Goal: Task Accomplishment & Management: Manage account settings

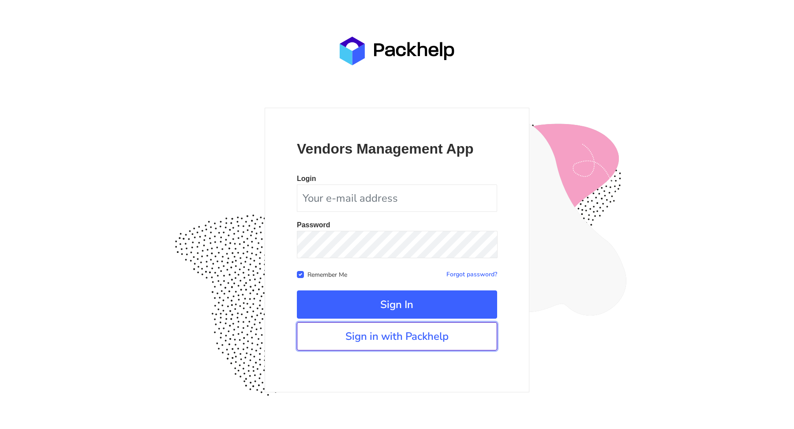
click at [384, 331] on link "Sign in with Packhelp" at bounding box center [397, 336] width 200 height 28
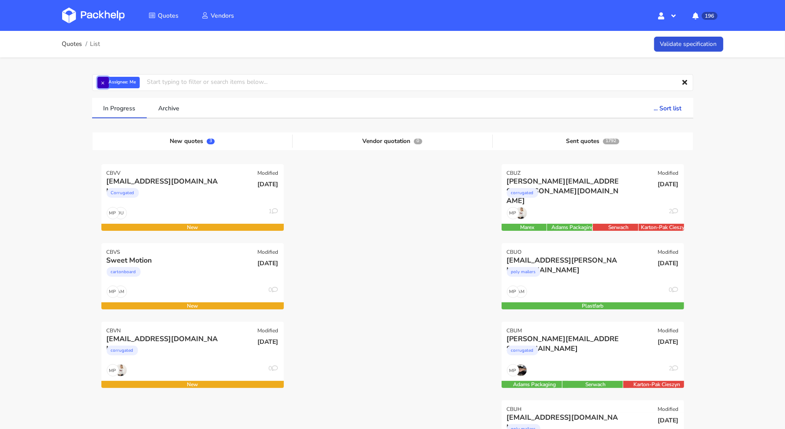
click at [102, 80] on button "×" at bounding box center [102, 82] width 11 height 11
click at [103, 80] on input "text" at bounding box center [393, 82] width 602 height 17
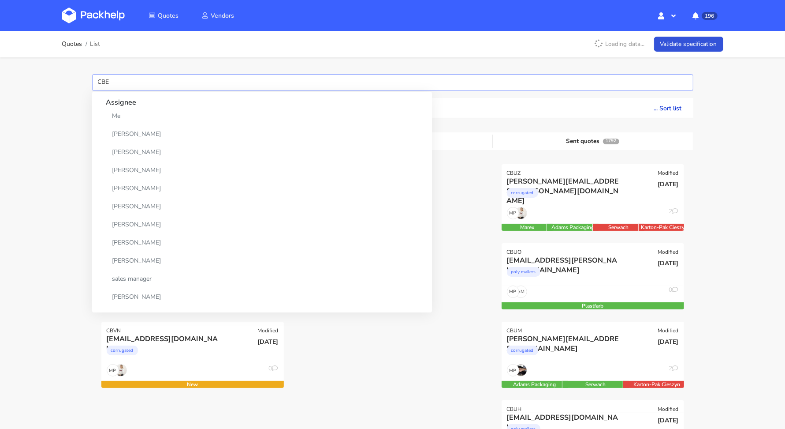
type input "CBED"
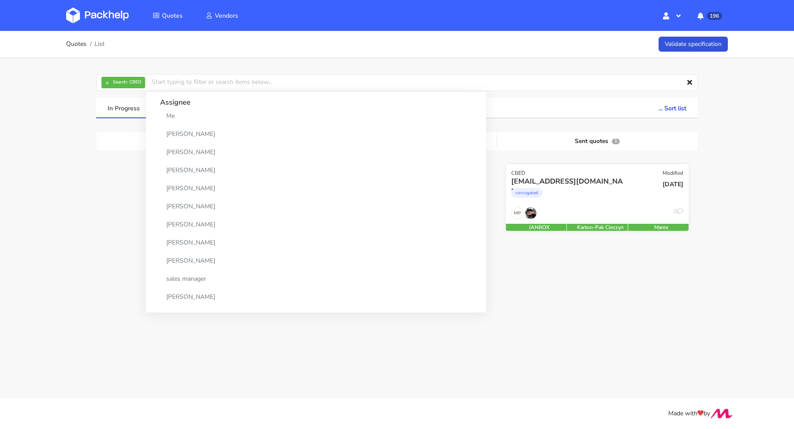
click at [596, 193] on div "corrugated" at bounding box center [569, 195] width 117 height 18
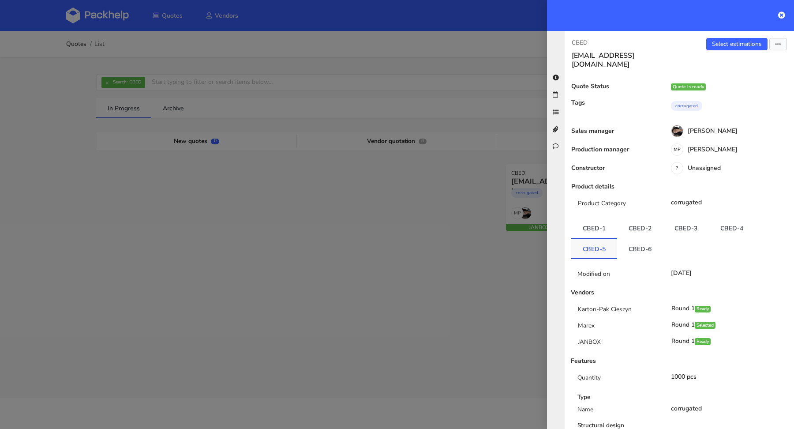
click at [601, 239] on link "CBED-5" at bounding box center [594, 248] width 46 height 19
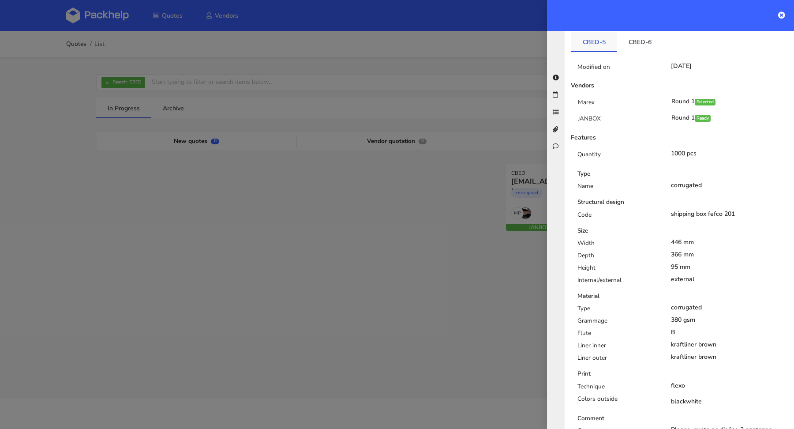
scroll to position [27, 0]
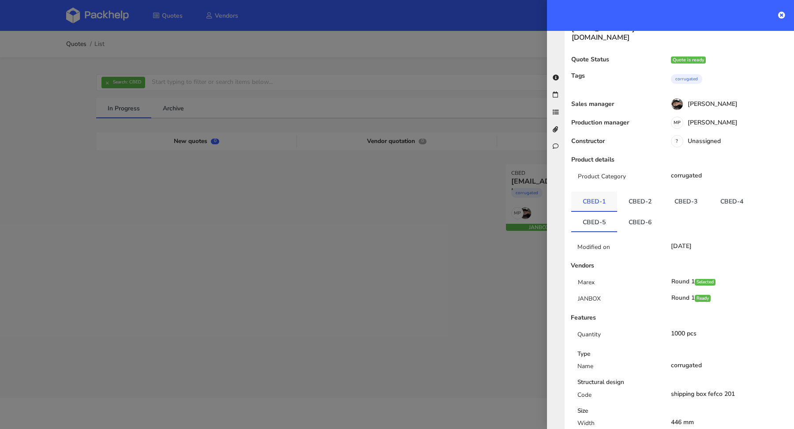
click at [603, 192] on link "CBED-1" at bounding box center [594, 200] width 46 height 19
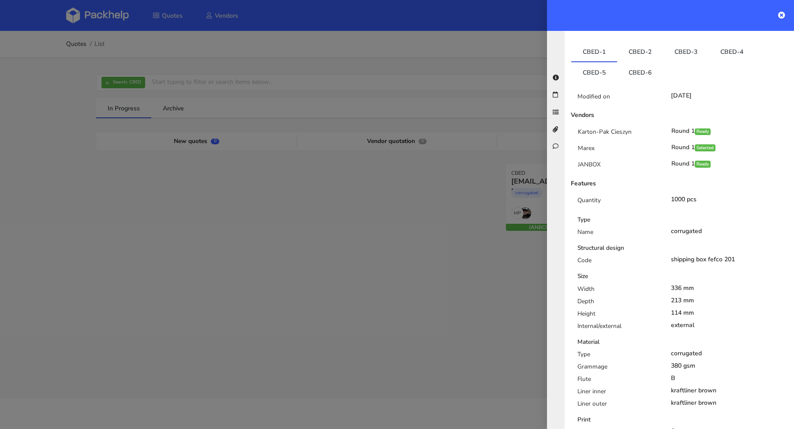
scroll to position [129, 0]
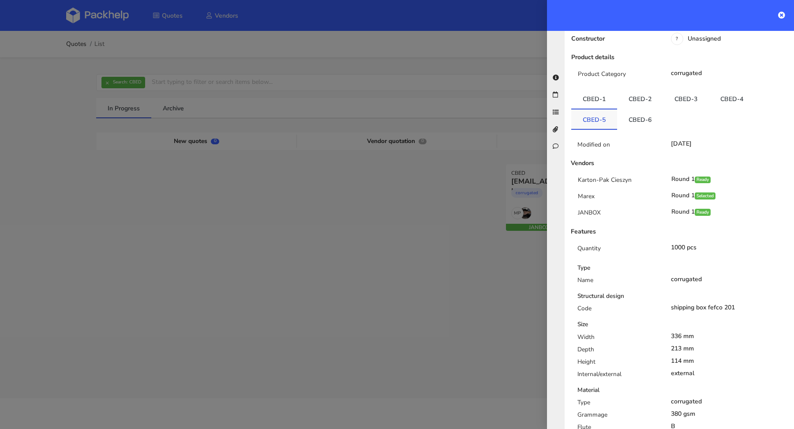
click at [603, 109] on link "CBED-5" at bounding box center [594, 118] width 46 height 19
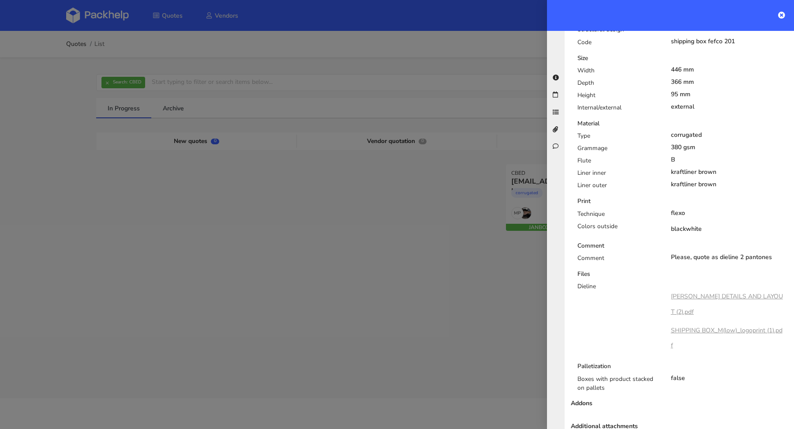
scroll to position [406, 0]
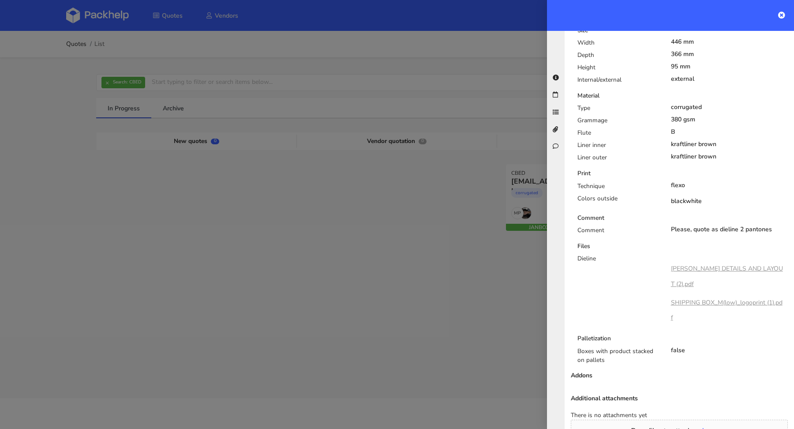
click at [712, 264] on link "TRIMAN MARK DETAILS AND LAYOUT (2).pdf" at bounding box center [727, 275] width 112 height 23
click at [729, 298] on link "SHIPPING BOX_M(low)_logoprint (1).pdf" at bounding box center [727, 309] width 112 height 23
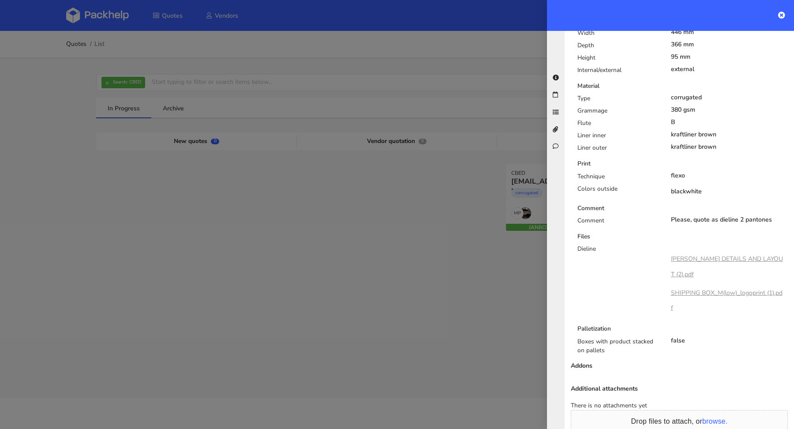
scroll to position [311, 0]
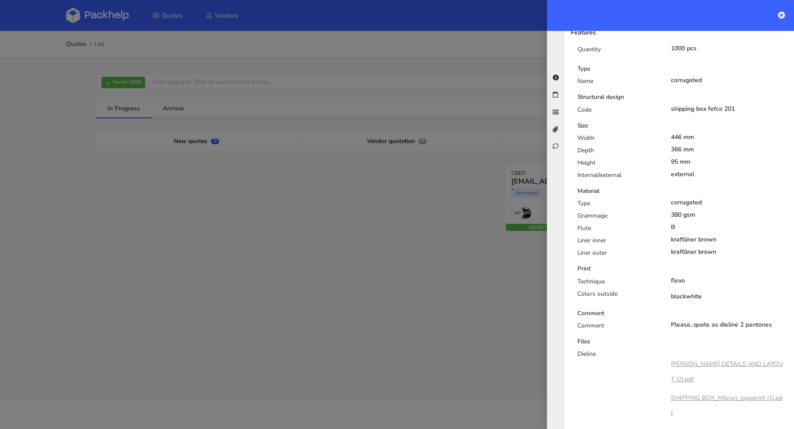
drag, startPoint x: 706, startPoint y: 98, endPoint x: 734, endPoint y: 99, distance: 28.2
click at [734, 105] on div "shipping box fefco 201" at bounding box center [729, 108] width 117 height 7
copy div "fefco 201"
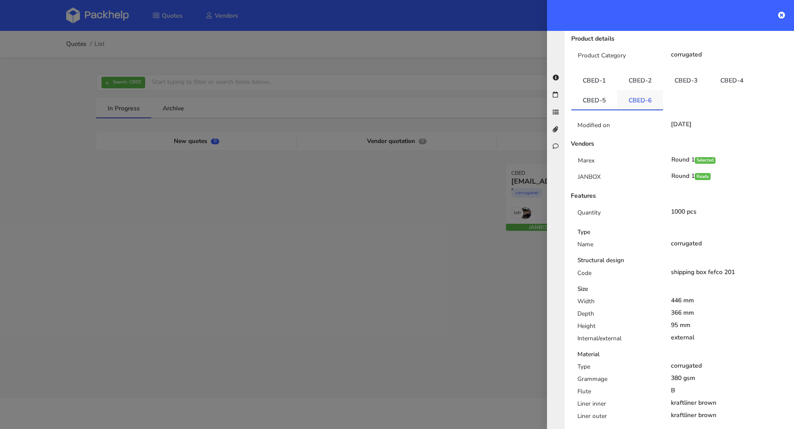
click at [639, 94] on link "CBED-6" at bounding box center [640, 99] width 46 height 19
click at [583, 95] on link "CBED-5" at bounding box center [594, 99] width 46 height 19
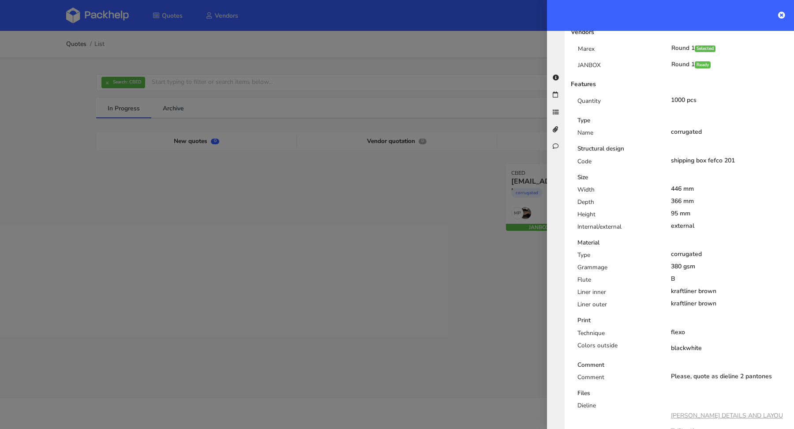
scroll to position [262, 0]
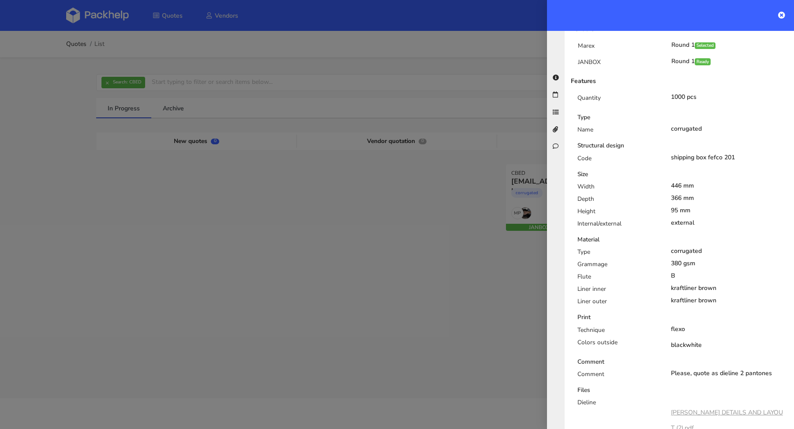
drag, startPoint x: 668, startPoint y: 174, endPoint x: 679, endPoint y: 175, distance: 11.5
click at [679, 182] on div "446 mm" at bounding box center [729, 185] width 131 height 7
copy div "446"
drag, startPoint x: 668, startPoint y: 187, endPoint x: 679, endPoint y: 187, distance: 10.6
click at [679, 194] on div "366 mm" at bounding box center [729, 197] width 117 height 7
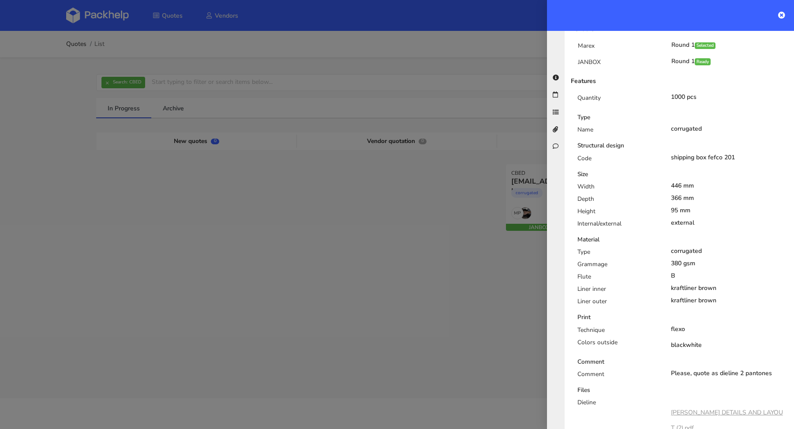
copy div "366"
drag, startPoint x: 667, startPoint y: 200, endPoint x: 674, endPoint y: 199, distance: 6.7
click at [674, 207] on div "95 mm" at bounding box center [729, 210] width 117 height 7
copy div "95"
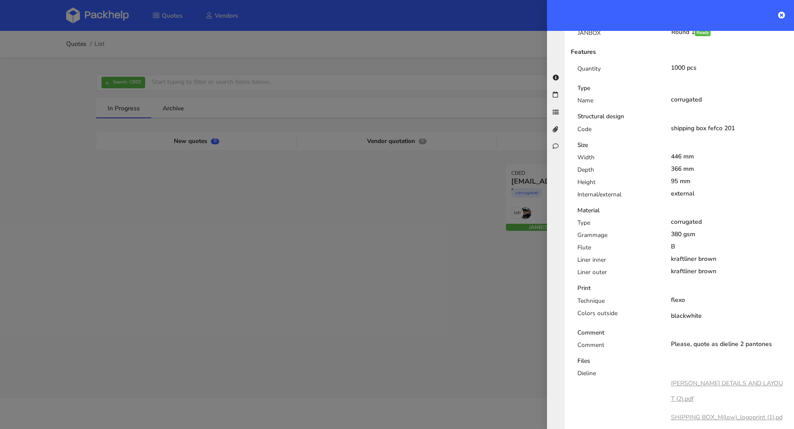
scroll to position [352, 0]
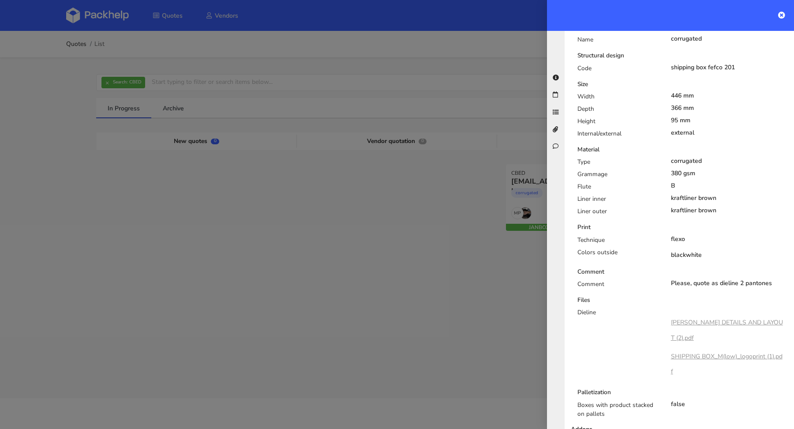
drag, startPoint x: 666, startPoint y: 160, endPoint x: 691, endPoint y: 161, distance: 24.7
click at [691, 170] on div "380 gsm" at bounding box center [729, 173] width 131 height 7
copy div "380 gsm"
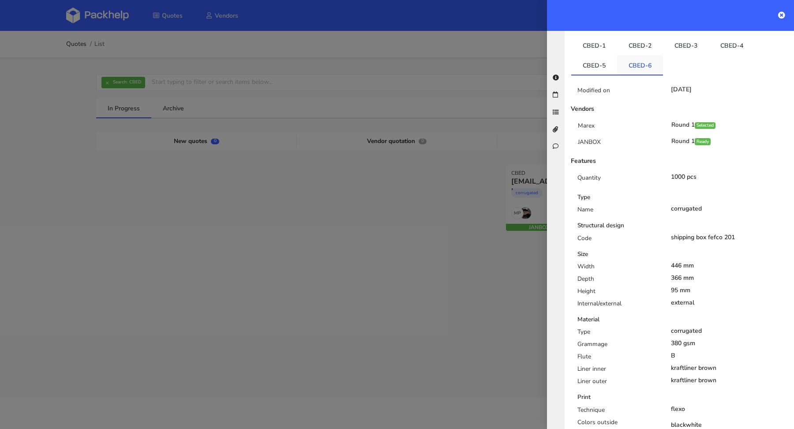
click at [641, 65] on li "CBED-6" at bounding box center [640, 65] width 46 height 20
click at [643, 60] on link "CBED-6" at bounding box center [640, 64] width 46 height 19
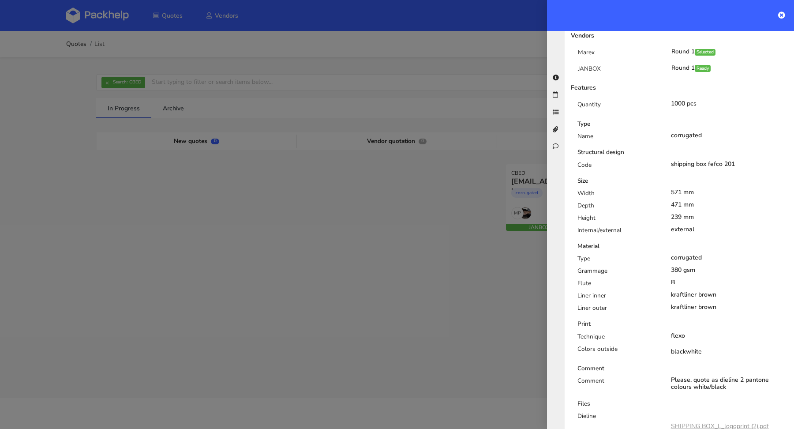
scroll to position [256, 0]
drag, startPoint x: 665, startPoint y: 181, endPoint x: 678, endPoint y: 181, distance: 12.8
click at [678, 188] on div "571 mm" at bounding box center [729, 191] width 131 height 7
copy div "571"
drag, startPoint x: 677, startPoint y: 194, endPoint x: 668, endPoint y: 194, distance: 9.7
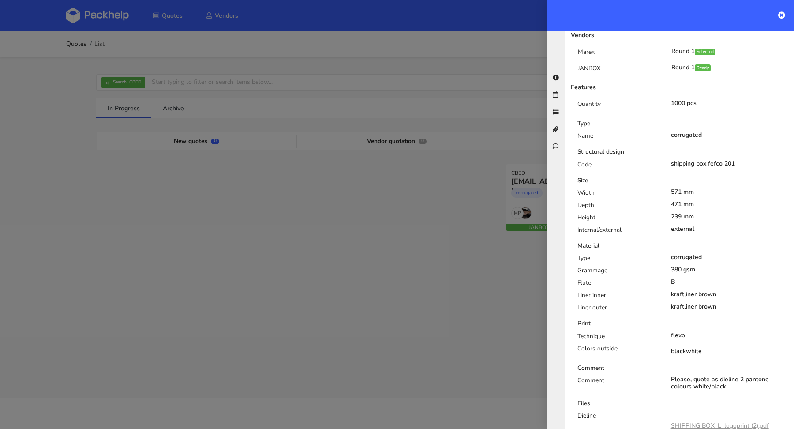
click at [671, 201] on div "471 mm" at bounding box center [729, 204] width 117 height 7
copy div "471"
drag, startPoint x: 678, startPoint y: 206, endPoint x: 668, endPoint y: 207, distance: 10.2
click at [671, 213] on div "239 mm" at bounding box center [729, 216] width 117 height 7
copy div "239"
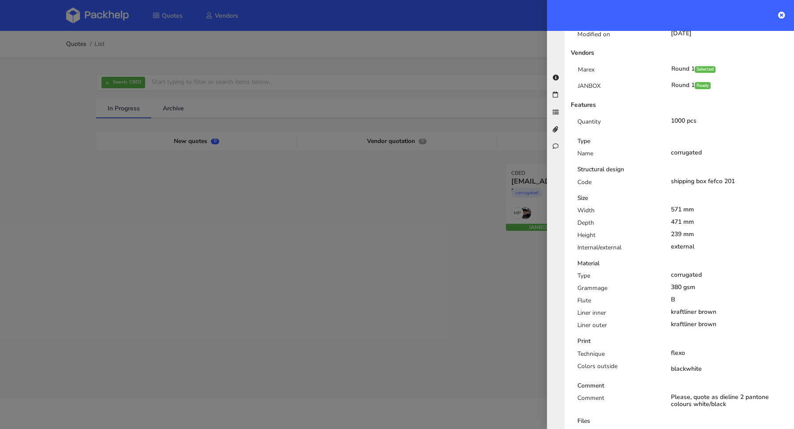
scroll to position [108, 0]
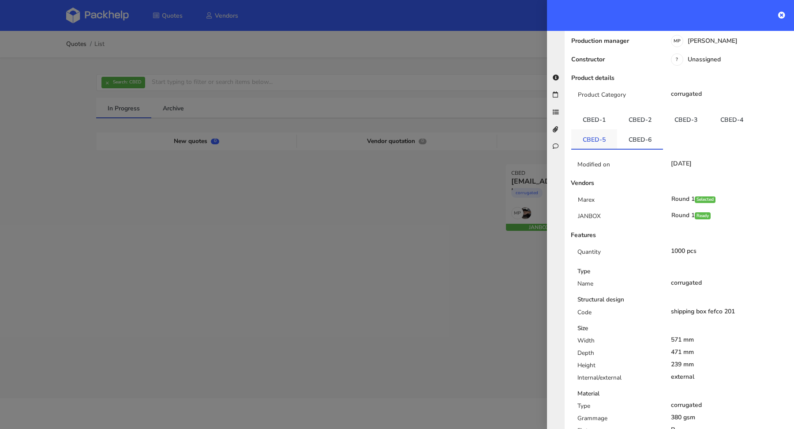
click at [612, 129] on link "CBED-5" at bounding box center [594, 138] width 46 height 19
click at [646, 131] on link "CBED-6" at bounding box center [640, 138] width 46 height 19
click at [71, 59] on div at bounding box center [397, 214] width 794 height 429
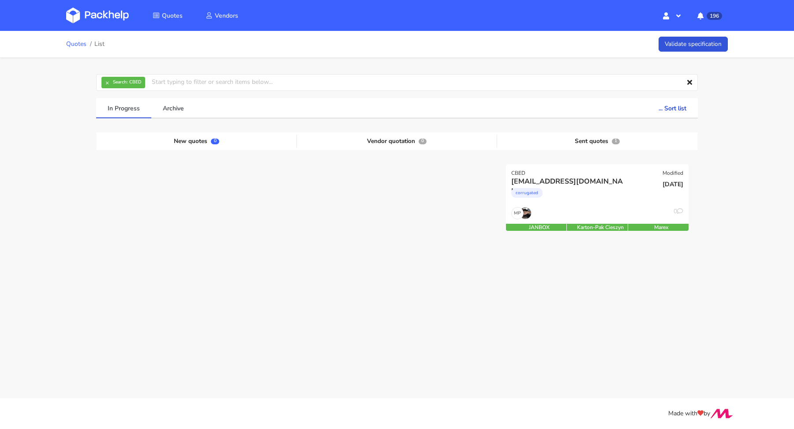
click at [72, 46] on link "Quotes" at bounding box center [76, 44] width 20 height 7
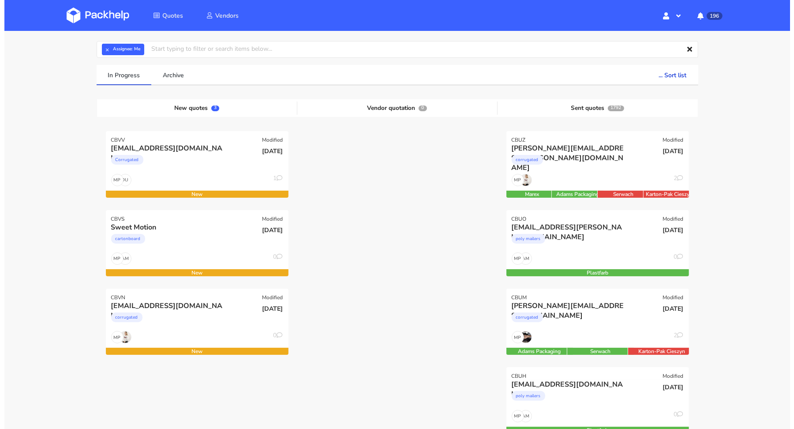
scroll to position [95, 0]
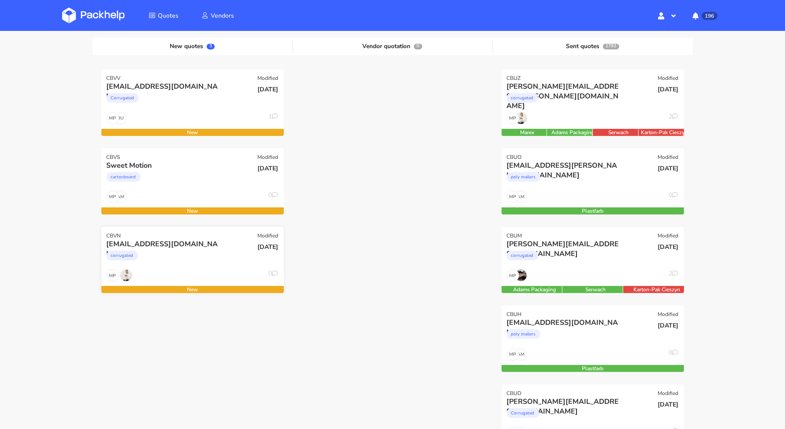
click at [221, 256] on div "corrugated" at bounding box center [165, 258] width 117 height 18
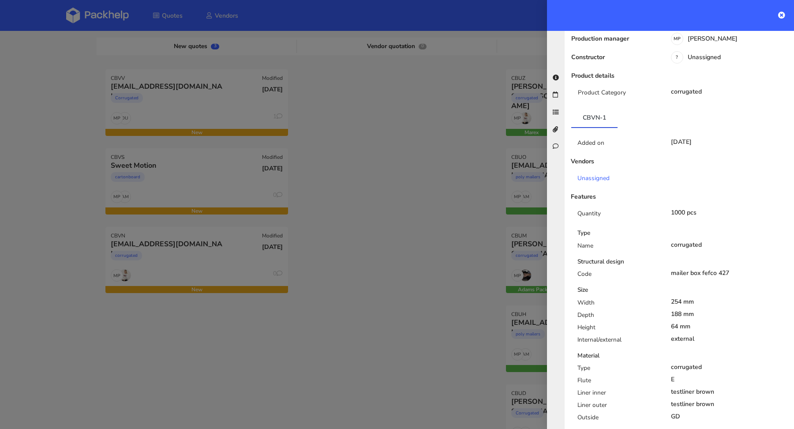
scroll to position [0, 0]
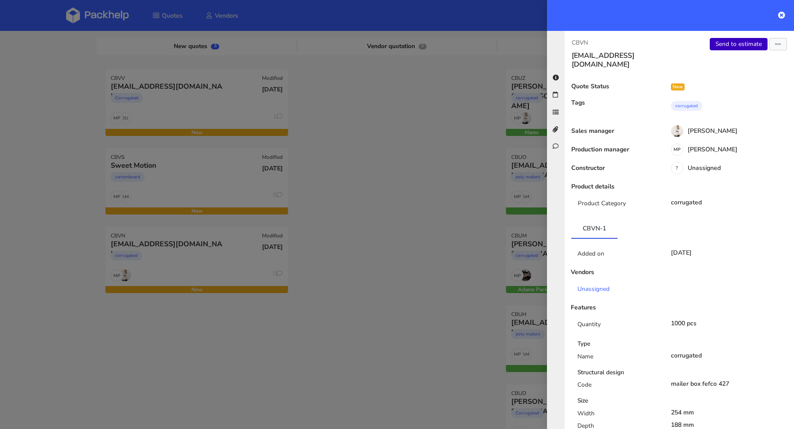
click at [735, 41] on link "Send to estimate" at bounding box center [739, 44] width 58 height 12
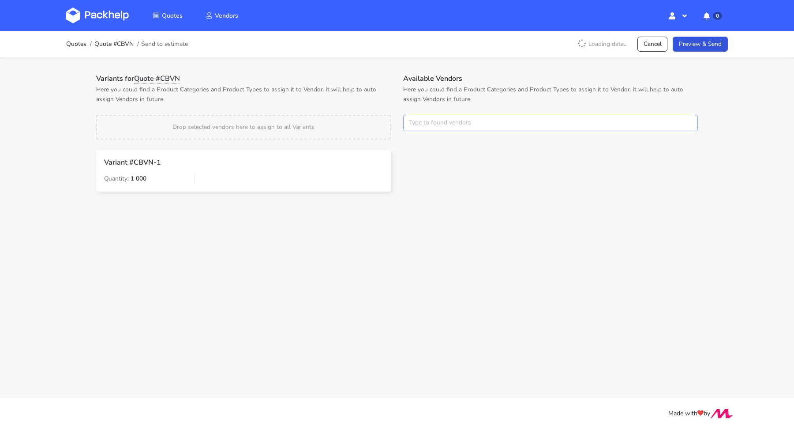
click at [452, 121] on input "text" at bounding box center [550, 123] width 295 height 17
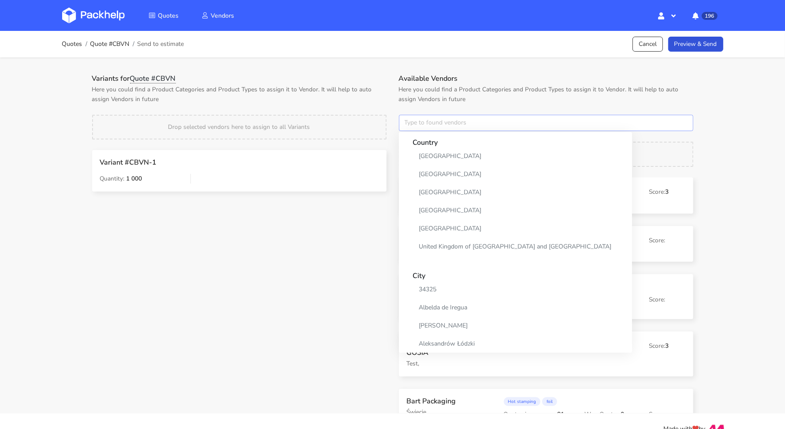
type input ","
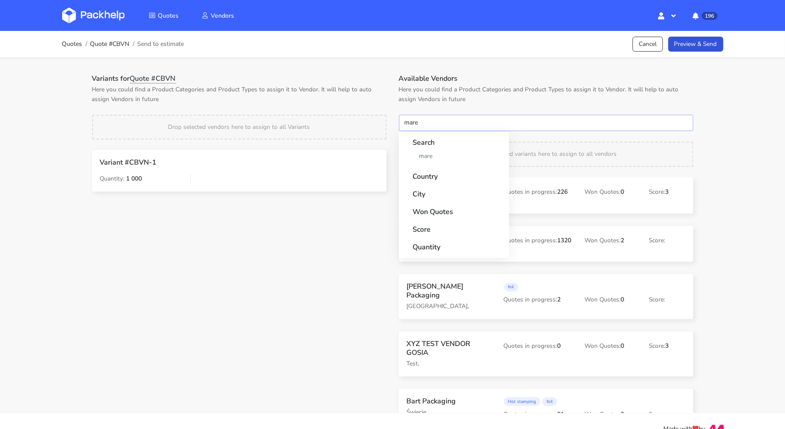
type input "marex"
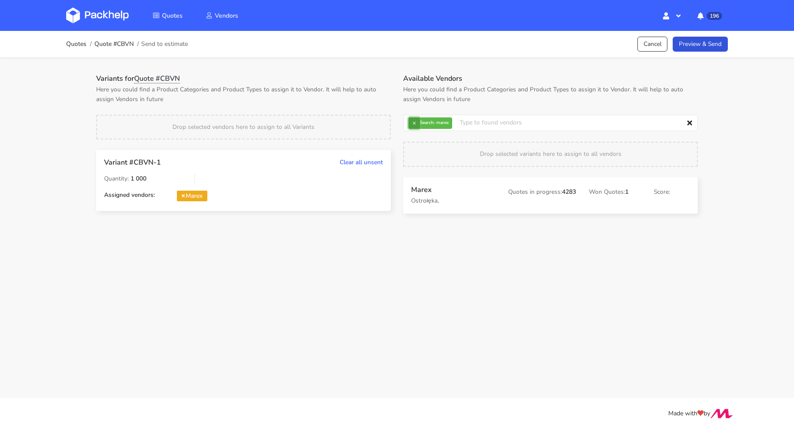
click at [413, 120] on button "×" at bounding box center [413, 122] width 11 height 11
click at [413, 120] on input "text" at bounding box center [550, 123] width 295 height 17
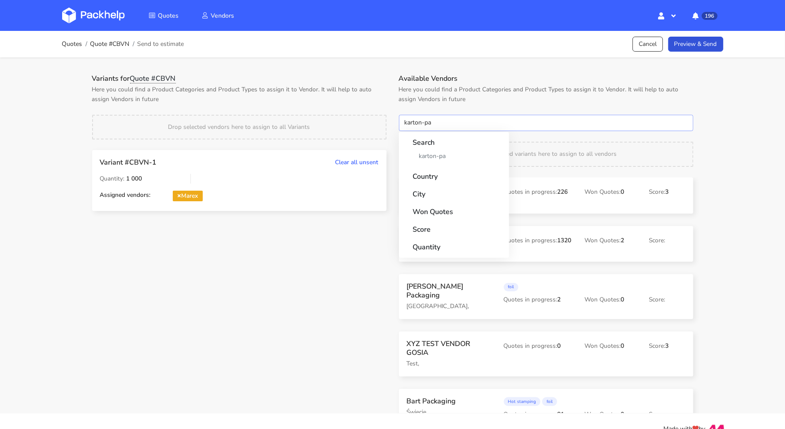
type input "karton-pak"
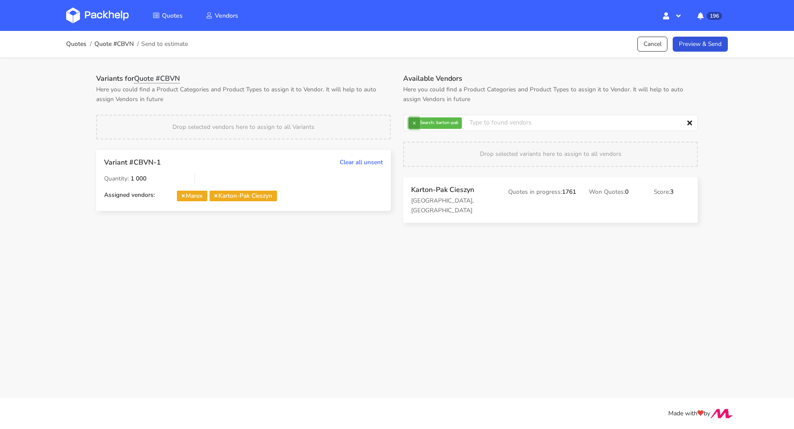
click at [417, 119] on button "×" at bounding box center [413, 122] width 11 height 11
click at [417, 119] on input "text" at bounding box center [550, 123] width 295 height 17
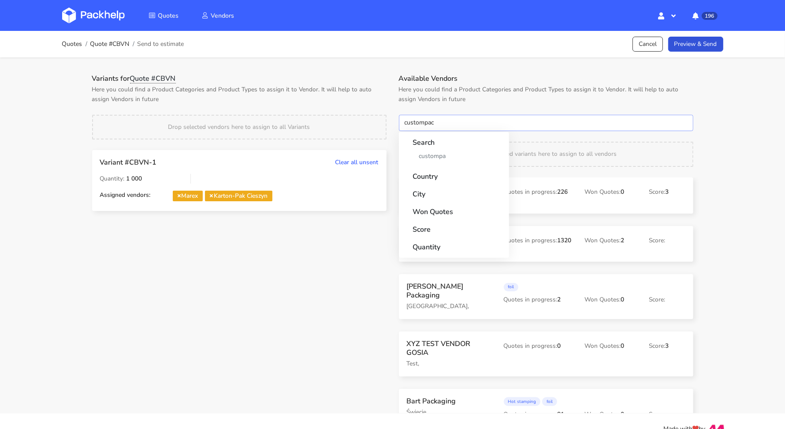
type input "custompack"
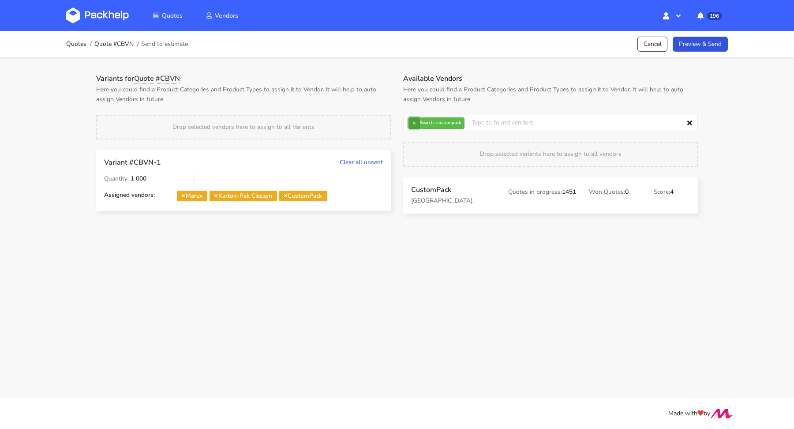
click at [416, 117] on button "×" at bounding box center [413, 122] width 11 height 11
click at [417, 118] on input "text" at bounding box center [550, 123] width 295 height 17
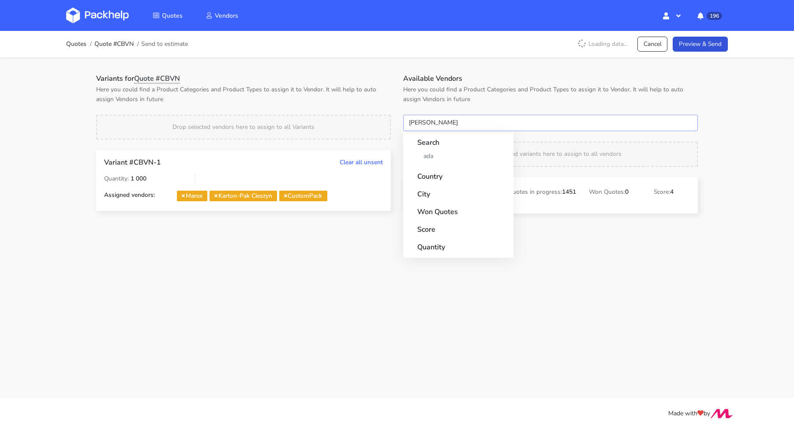
type input "adams"
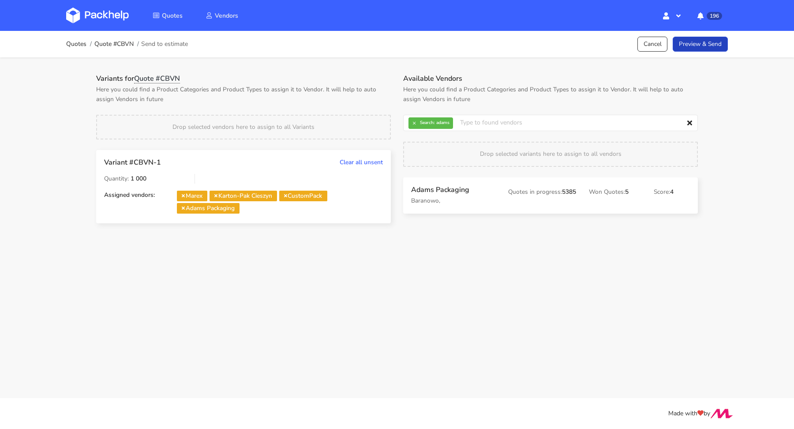
click at [693, 45] on link "Preview & Send" at bounding box center [700, 44] width 55 height 15
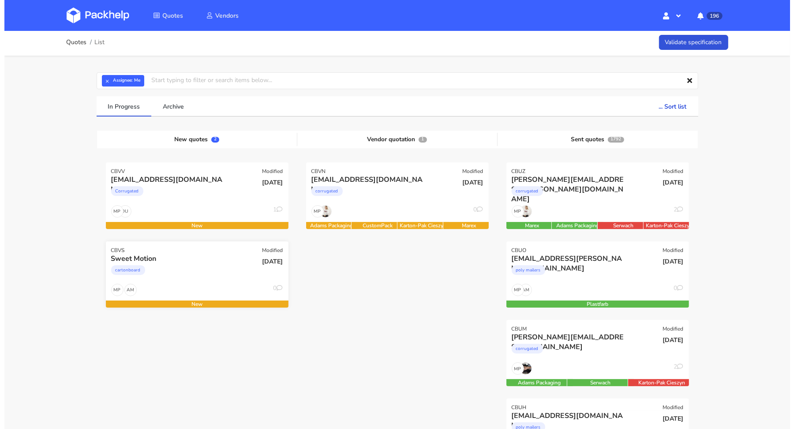
scroll to position [2, 0]
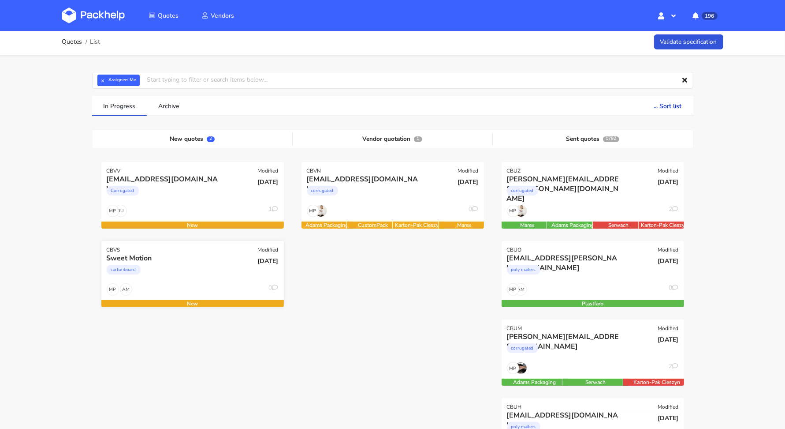
click at [223, 258] on div "[DATE]" at bounding box center [253, 268] width 61 height 30
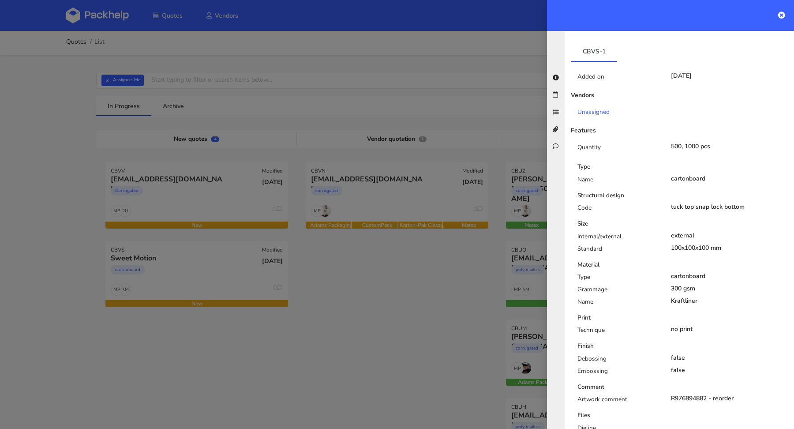
scroll to position [234, 0]
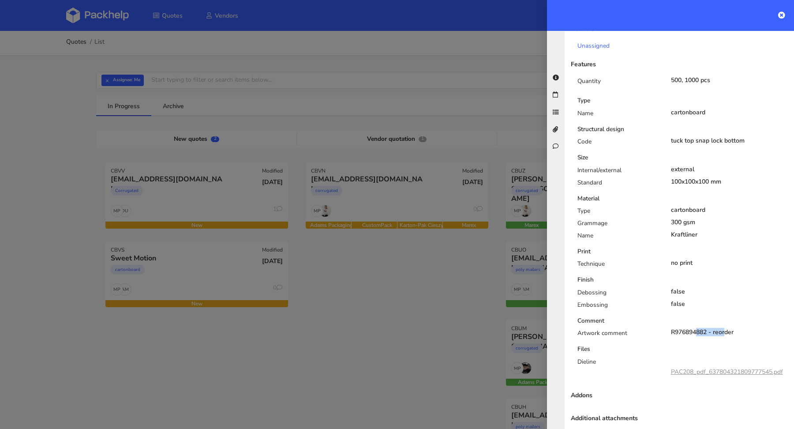
drag, startPoint x: 702, startPoint y: 331, endPoint x: 667, endPoint y: 332, distance: 34.9
click at [671, 332] on div "R976894882 - reorder" at bounding box center [729, 332] width 117 height 7
copy div "R976894882"
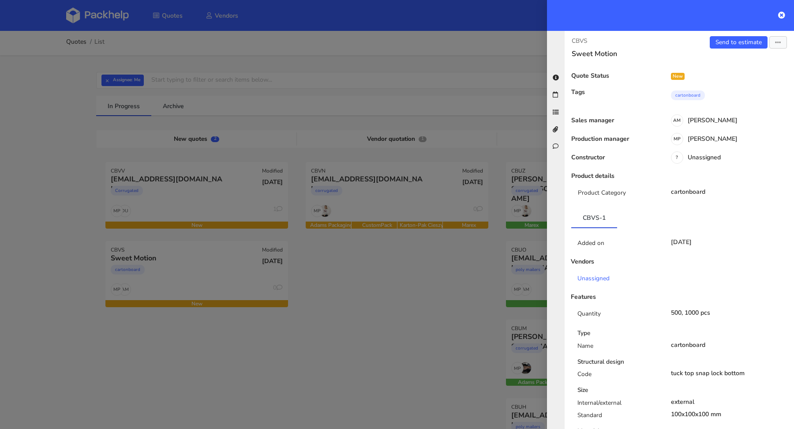
scroll to position [2, 0]
click at [731, 48] on div "Send to estimate View quote Edit quote Missing data Reject quote Export to PDF" at bounding box center [736, 47] width 115 height 22
click at [731, 43] on link "Send to estimate" at bounding box center [739, 42] width 58 height 12
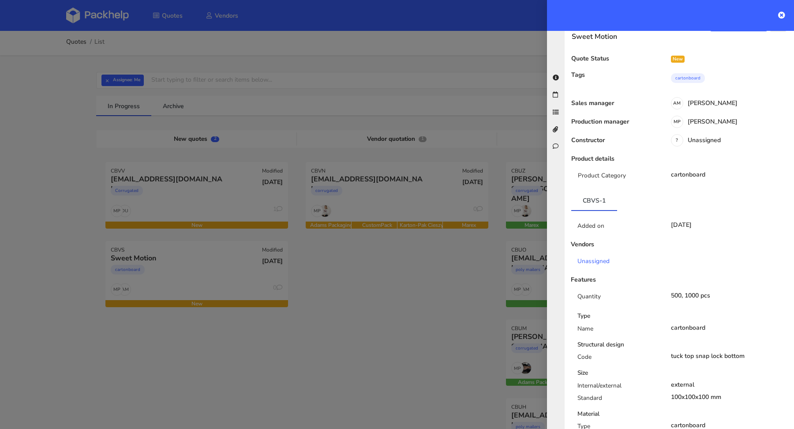
scroll to position [0, 0]
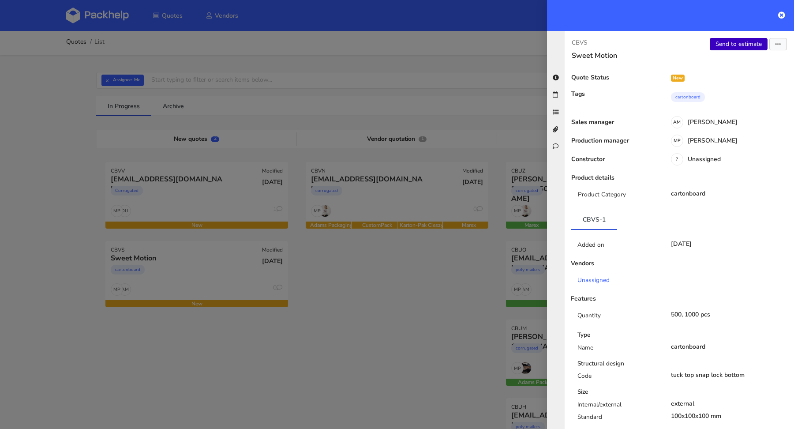
click at [728, 46] on link "Send to estimate" at bounding box center [739, 44] width 58 height 12
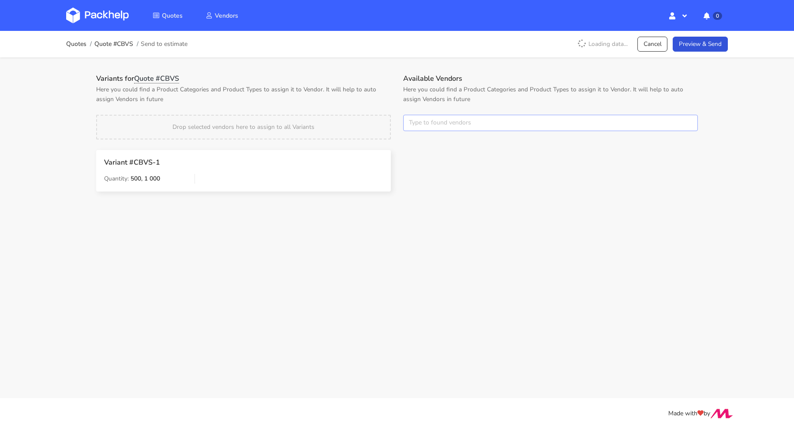
click at [442, 116] on input "text" at bounding box center [550, 123] width 295 height 17
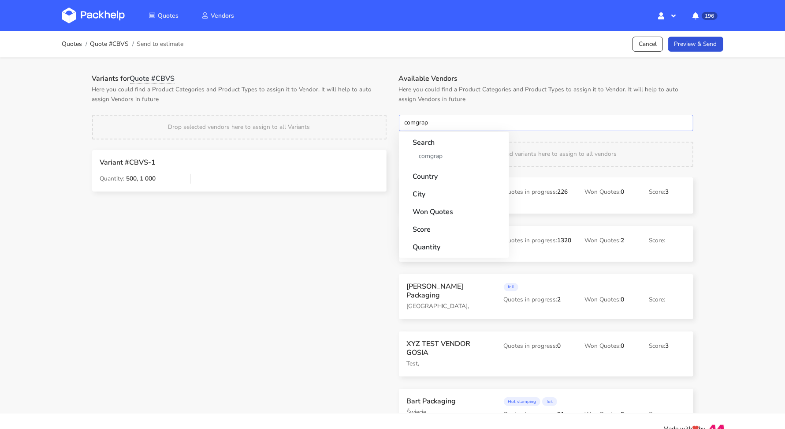
type input "comgraph"
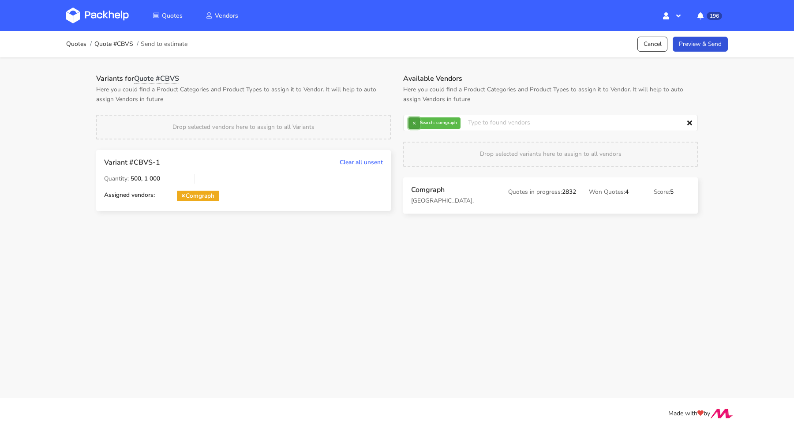
click at [413, 123] on button "×" at bounding box center [413, 122] width 11 height 11
click at [418, 126] on input "text" at bounding box center [550, 123] width 295 height 17
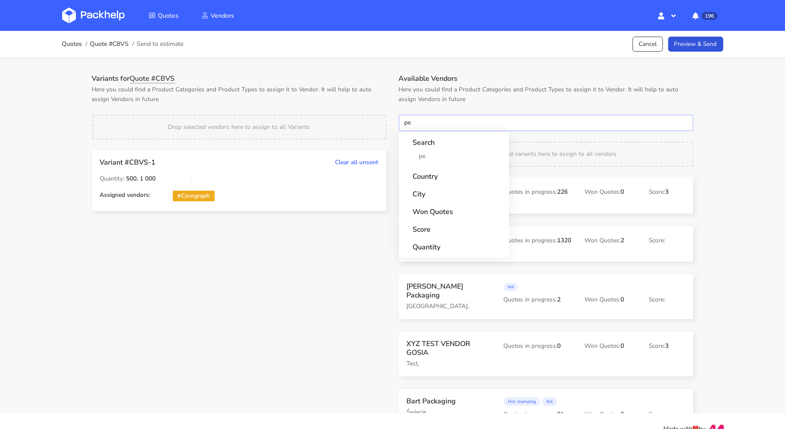
type input "p"
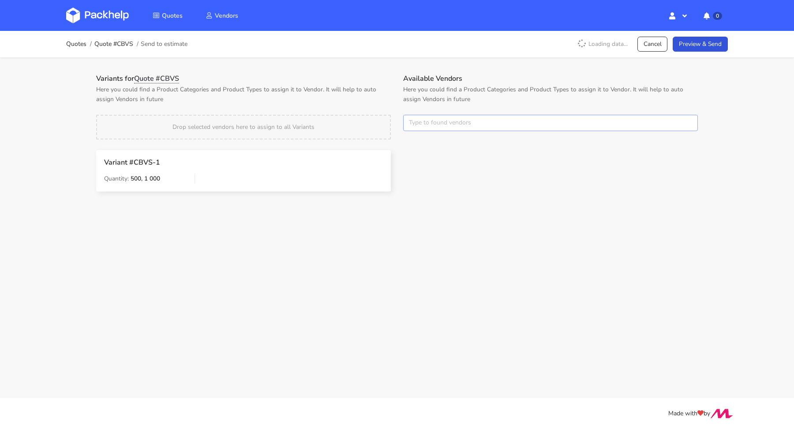
click at [425, 121] on input "text" at bounding box center [550, 123] width 295 height 17
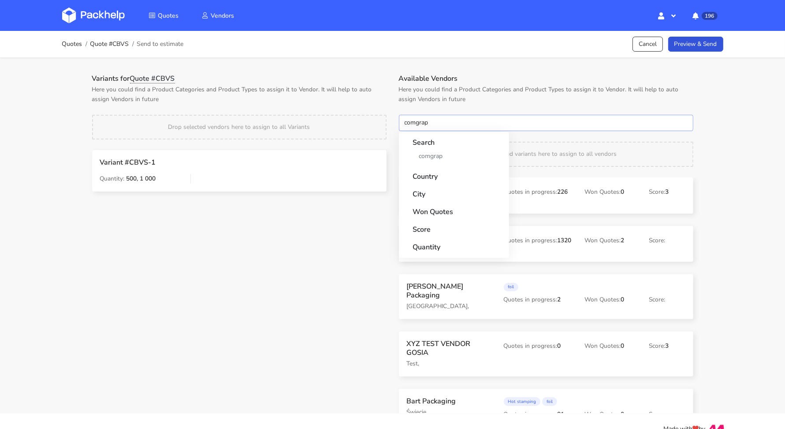
type input "comgraph"
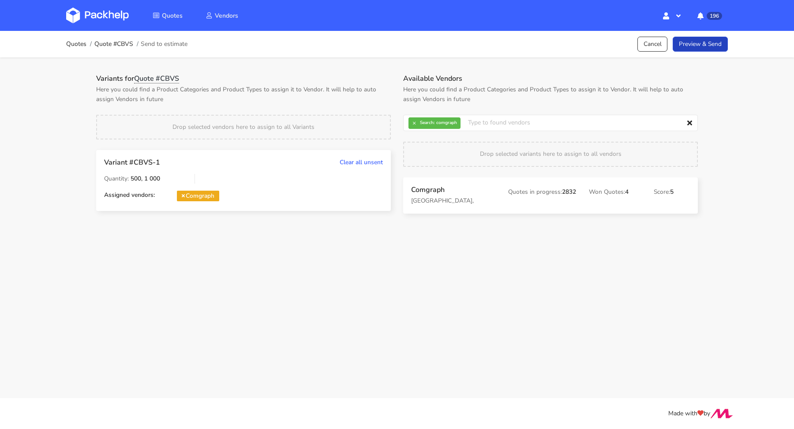
click at [699, 47] on link "Preview & Send" at bounding box center [700, 44] width 55 height 15
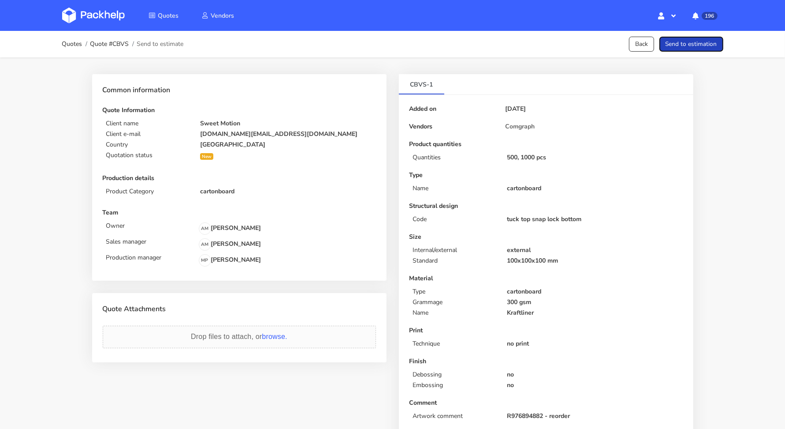
click at [699, 47] on button "Send to estimation" at bounding box center [692, 44] width 64 height 15
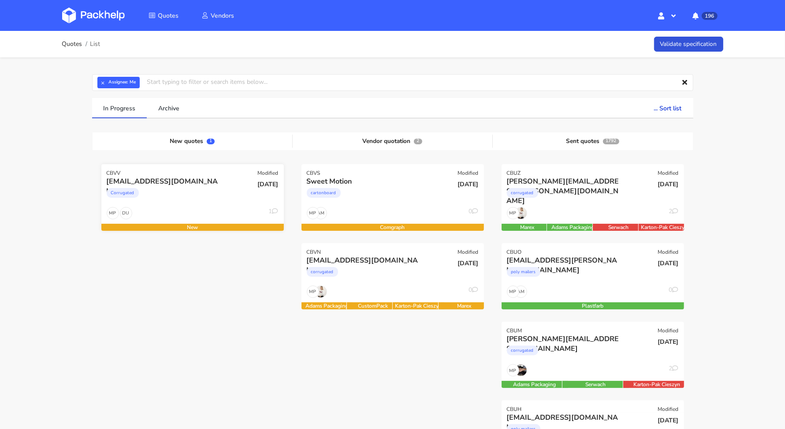
click at [231, 193] on div "[DATE]" at bounding box center [253, 191] width 61 height 30
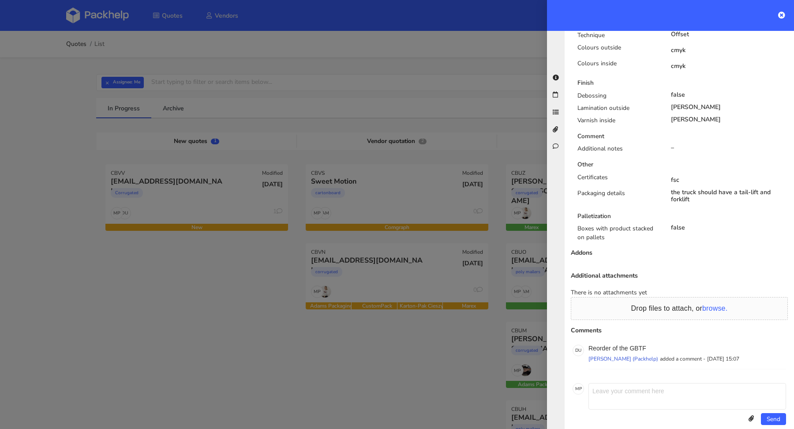
scroll to position [547, 0]
drag, startPoint x: 650, startPoint y: 333, endPoint x: 630, endPoint y: 336, distance: 19.6
click at [630, 343] on p "Reorder of the GBTF" at bounding box center [687, 346] width 198 height 7
copy p "GBTF"
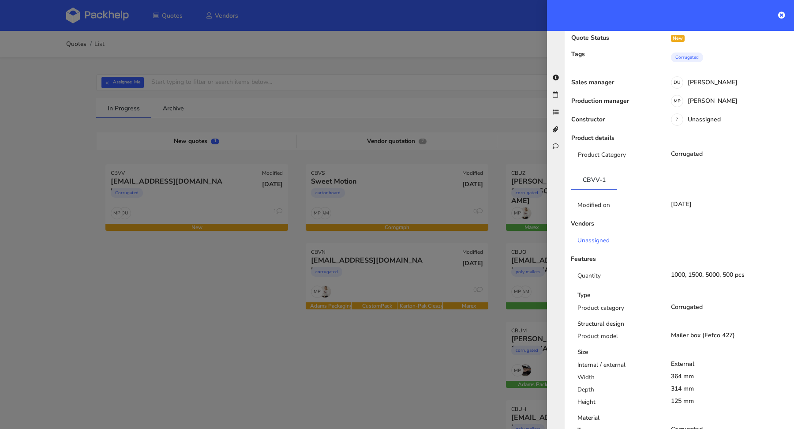
scroll to position [0, 0]
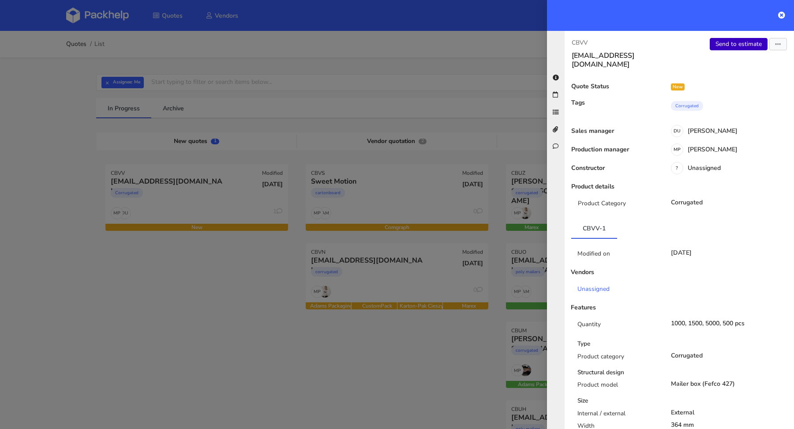
click at [729, 42] on link "Send to estimate" at bounding box center [739, 44] width 58 height 12
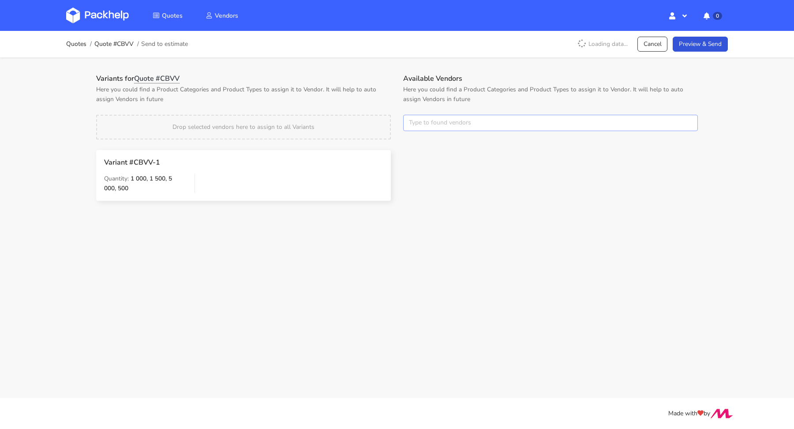
click at [453, 120] on input "text" at bounding box center [550, 123] width 295 height 17
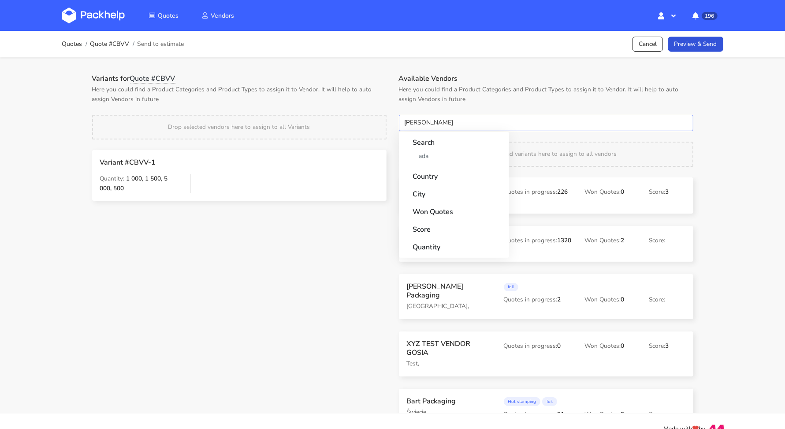
type input "adams"
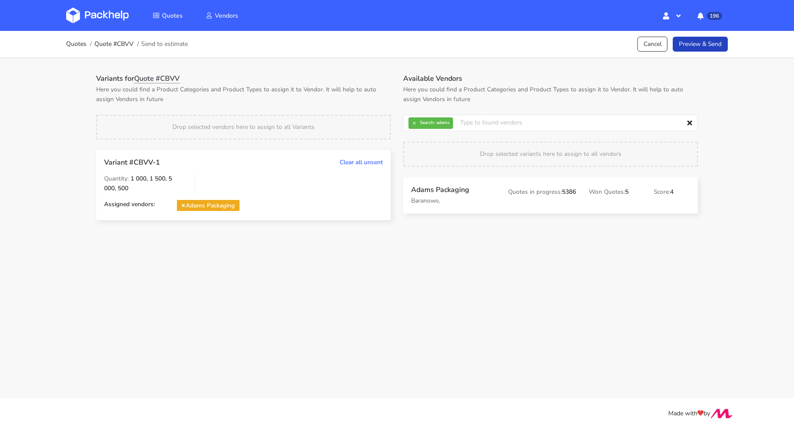
click at [709, 37] on link "Preview & Send" at bounding box center [700, 44] width 55 height 15
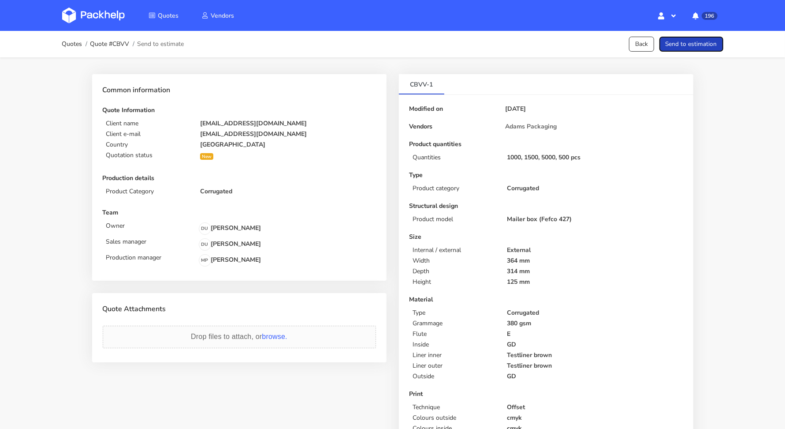
click at [708, 42] on button "Send to estimation" at bounding box center [692, 44] width 64 height 15
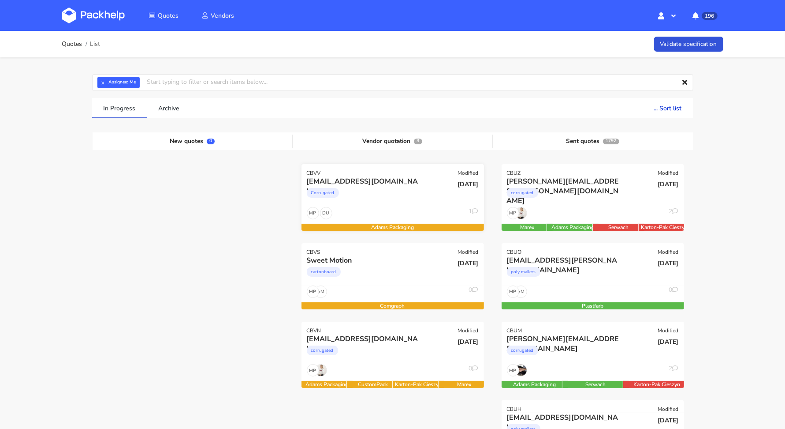
click at [385, 214] on div "DU MP 1" at bounding box center [393, 215] width 183 height 17
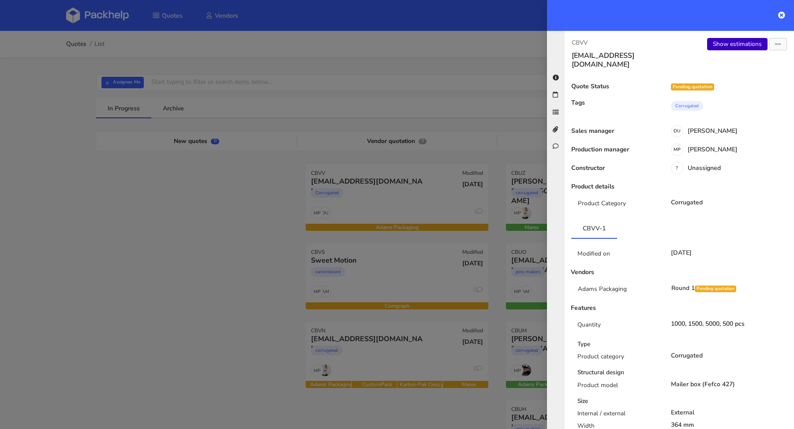
click at [712, 43] on link "Show estimations" at bounding box center [737, 44] width 60 height 12
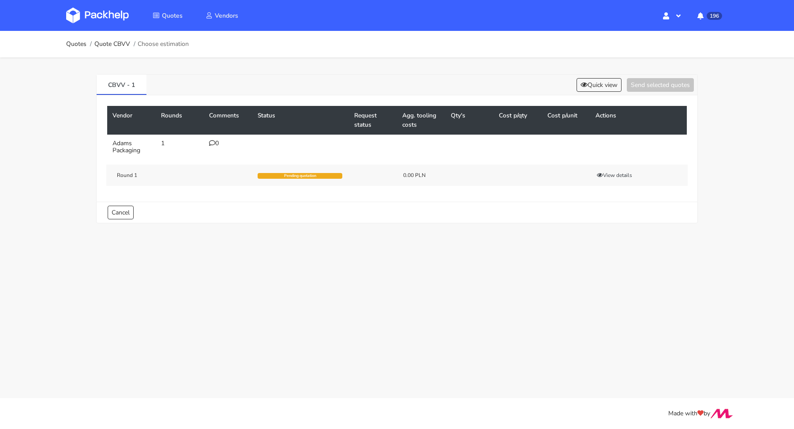
click at [215, 142] on div "0" at bounding box center [228, 143] width 38 height 7
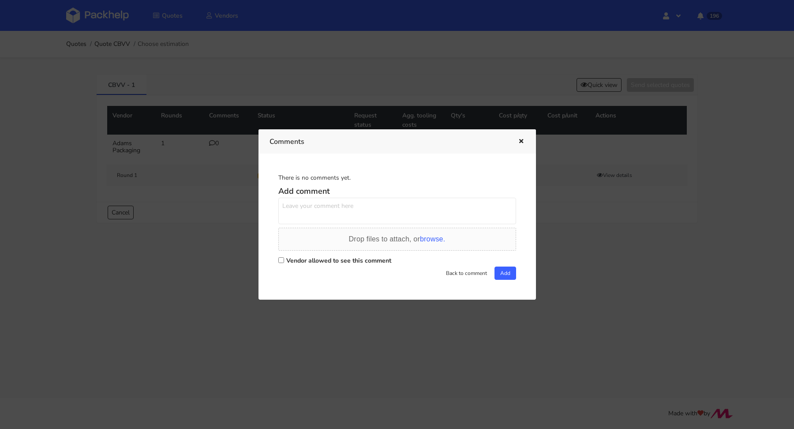
click at [324, 260] on label "Vendor allowed to see this comment" at bounding box center [338, 260] width 105 height 8
click at [284, 260] on input "Vendor allowed to see this comment" at bounding box center [281, 260] width 6 height 6
checkbox input "true"
click at [327, 211] on textarea at bounding box center [397, 211] width 238 height 26
paste textarea "R891615235GBTF"
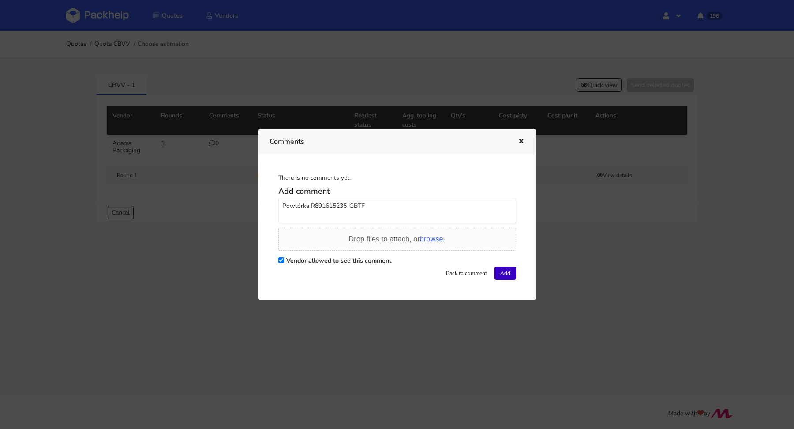
type textarea "Powtórka R891615235_GBTF"
click at [501, 271] on button "Add" at bounding box center [505, 272] width 22 height 13
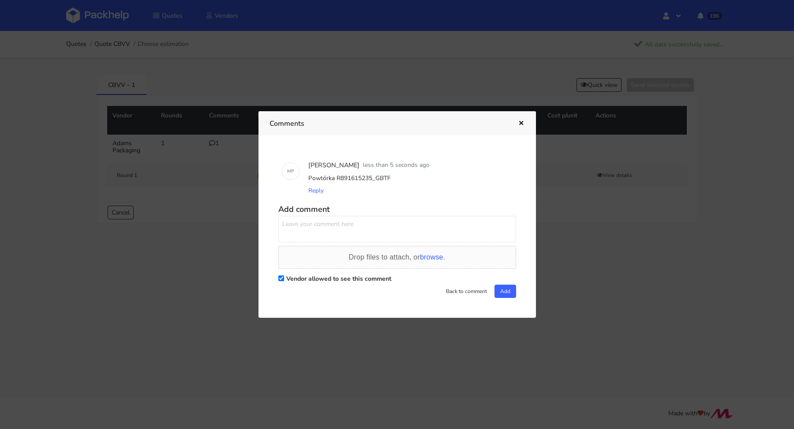
click at [523, 120] on icon "button" at bounding box center [520, 123] width 7 height 6
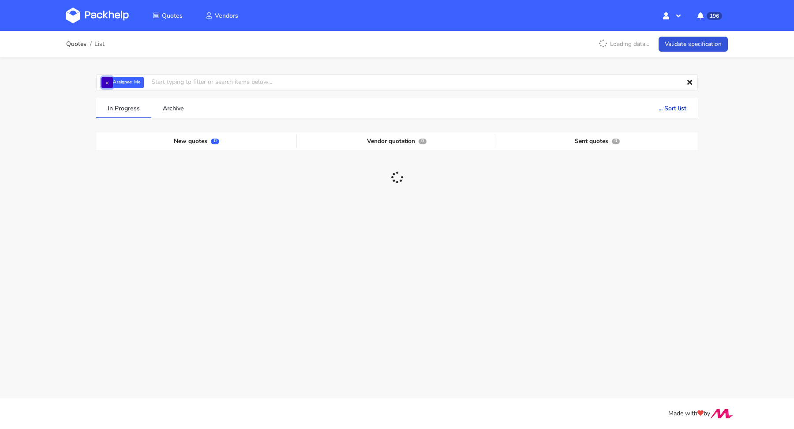
click at [109, 84] on button "×" at bounding box center [106, 82] width 11 height 11
click at [109, 84] on input "text" at bounding box center [397, 82] width 602 height 17
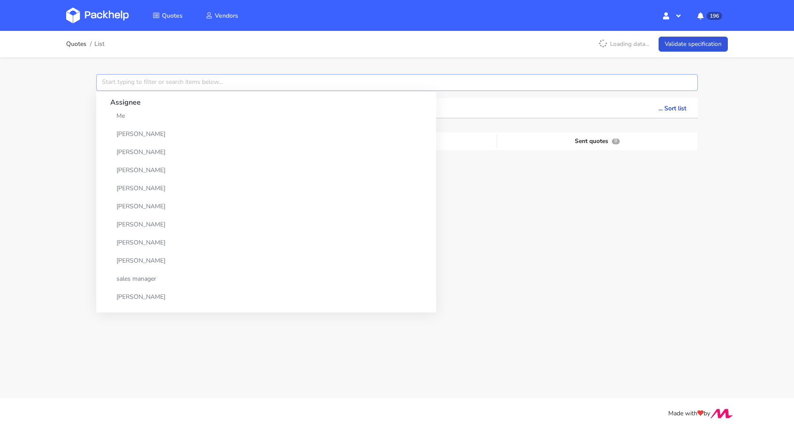
paste input "CBQP"
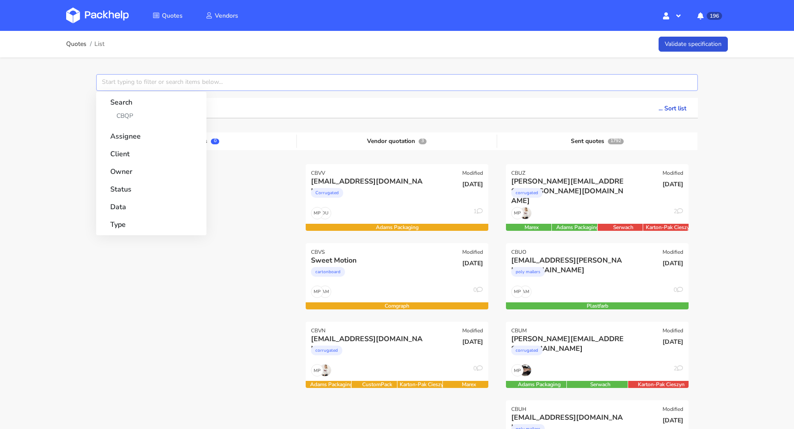
type input "CBQP"
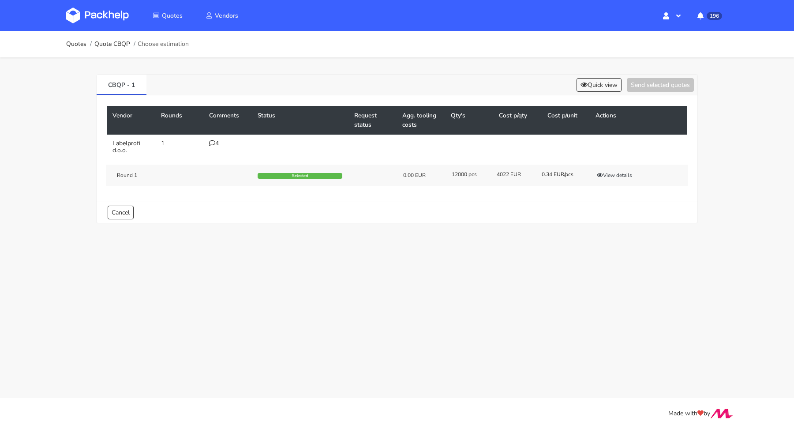
click at [212, 144] on icon at bounding box center [212, 143] width 6 height 6
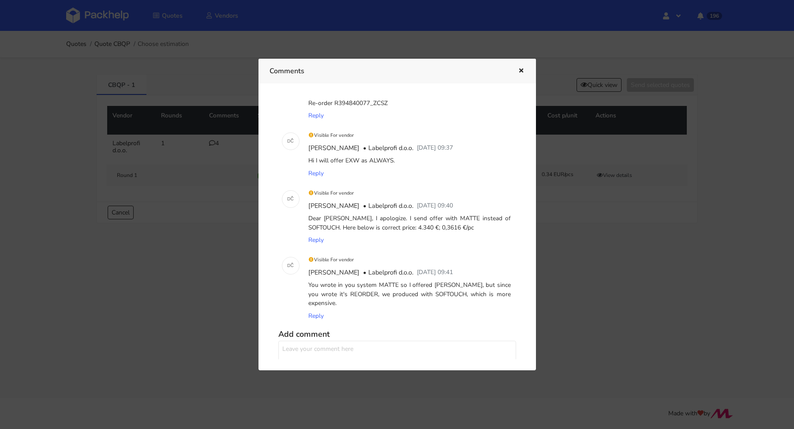
scroll to position [98, 0]
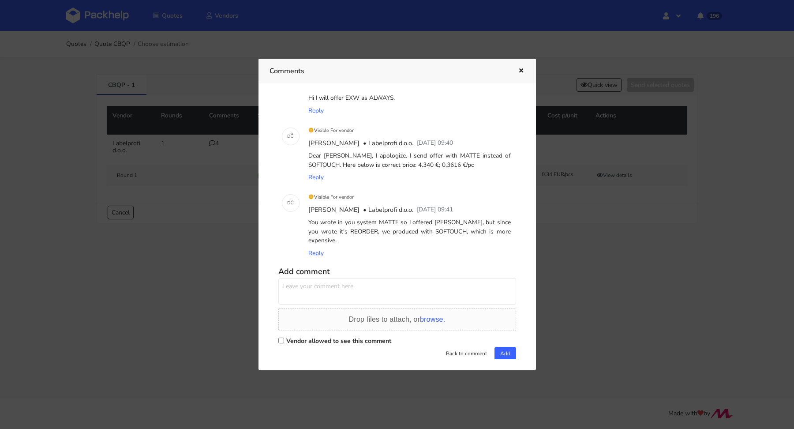
click at [520, 71] on icon "button" at bounding box center [520, 71] width 7 height 6
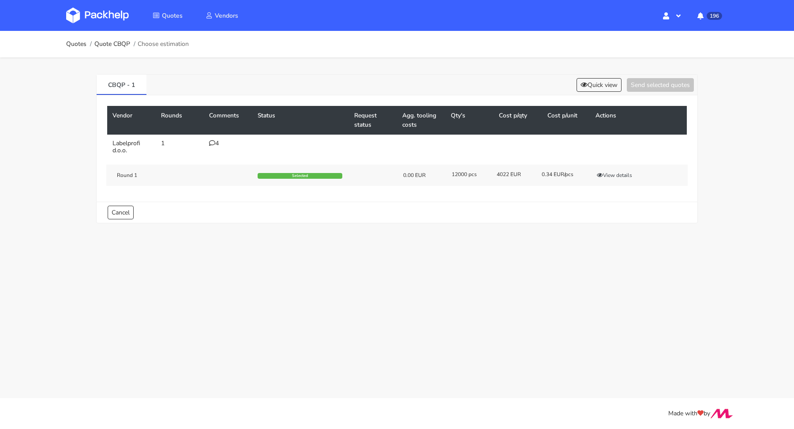
click at [213, 142] on icon at bounding box center [212, 143] width 6 height 6
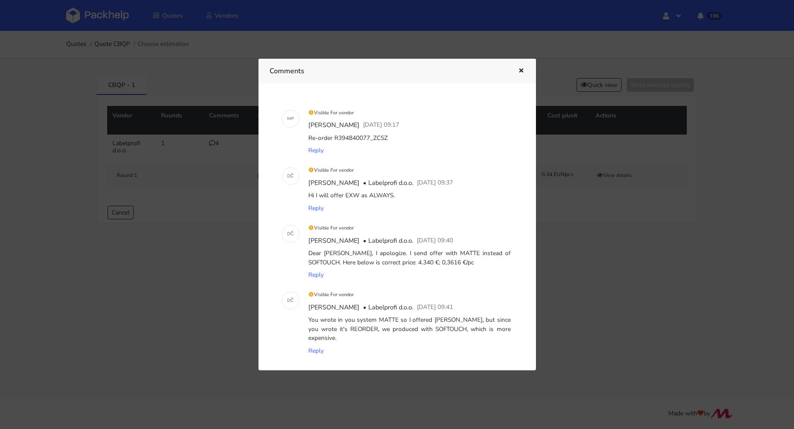
scroll to position [0, 0]
click at [521, 70] on icon "button" at bounding box center [520, 71] width 7 height 6
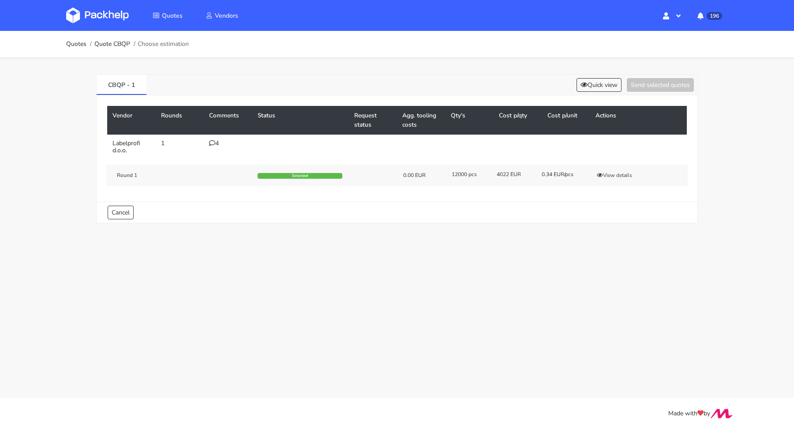
click at [218, 142] on div "4" at bounding box center [228, 143] width 38 height 7
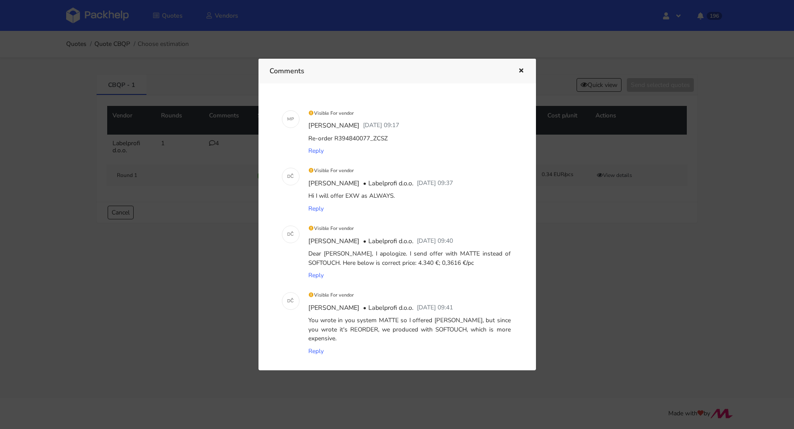
drag, startPoint x: 439, startPoint y: 261, endPoint x: 408, endPoint y: 261, distance: 30.9
click at [408, 261] on div "Dear [PERSON_NAME], I apologize. I send offer with MATTE instead of SOFTOUCH. H…" at bounding box center [410, 258] width 206 height 22
copy div "0,3616 €/pc"
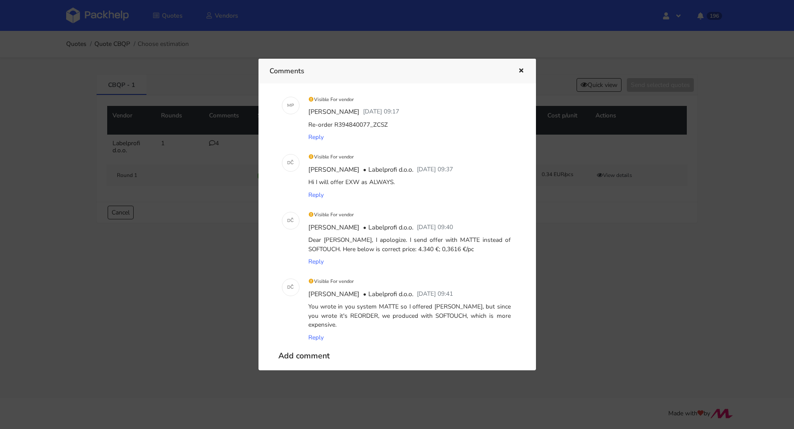
click at [518, 70] on icon "button" at bounding box center [520, 71] width 7 height 6
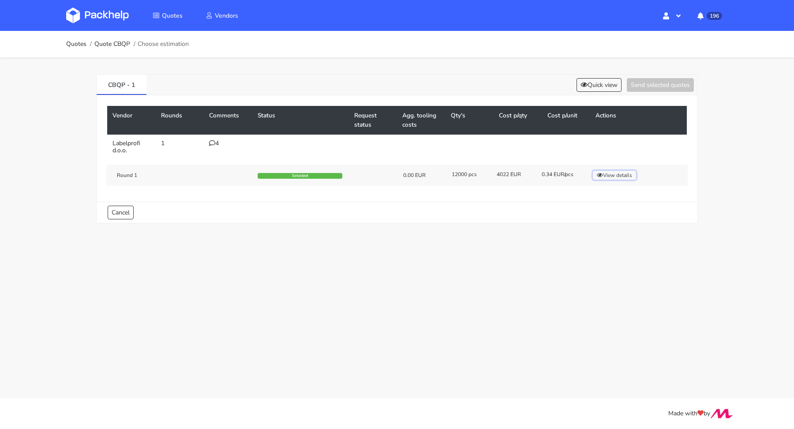
click at [616, 171] on button "View details" at bounding box center [614, 175] width 43 height 9
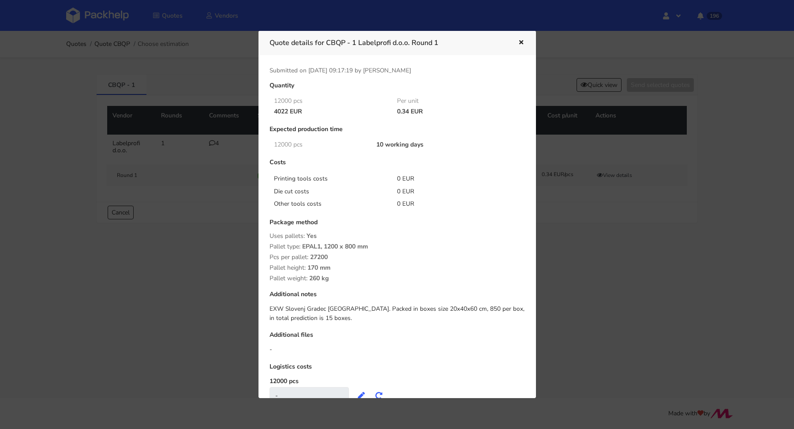
drag, startPoint x: 551, startPoint y: 172, endPoint x: 531, endPoint y: 173, distance: 20.7
click at [552, 172] on div at bounding box center [397, 214] width 794 height 429
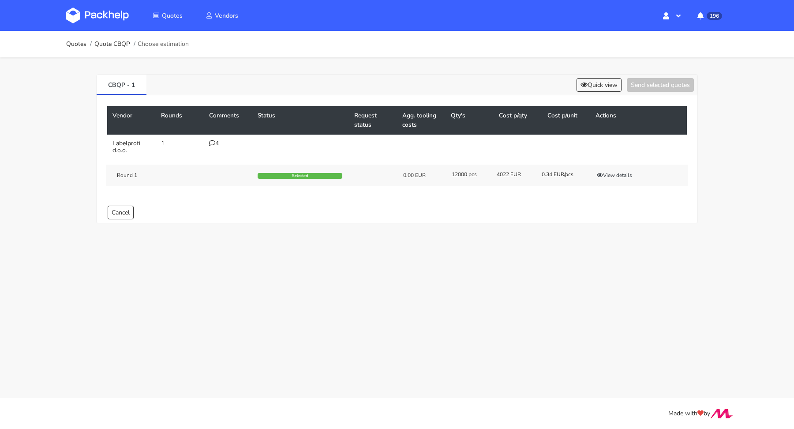
click at [221, 138] on td "4" at bounding box center [228, 147] width 49 height 25
click at [210, 144] on icon at bounding box center [212, 143] width 6 height 6
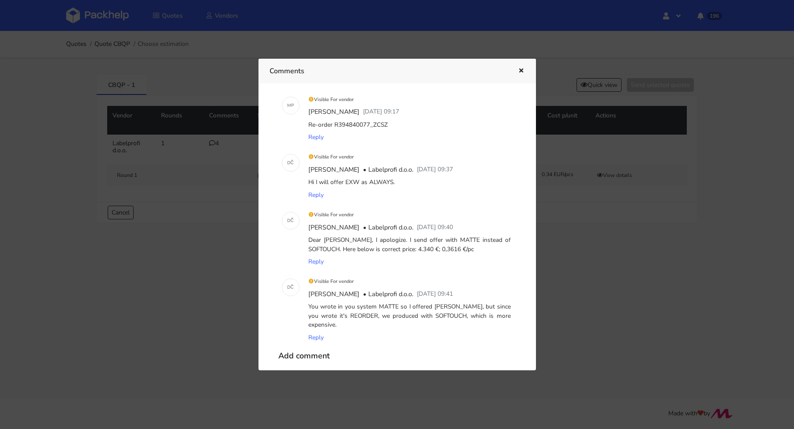
click at [435, 27] on div at bounding box center [397, 214] width 794 height 429
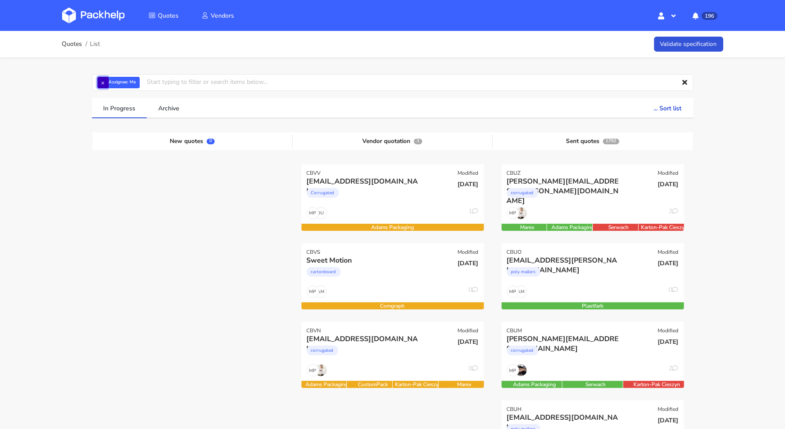
click at [108, 84] on button "×" at bounding box center [102, 82] width 11 height 11
click at [122, 83] on input "text" at bounding box center [393, 82] width 602 height 17
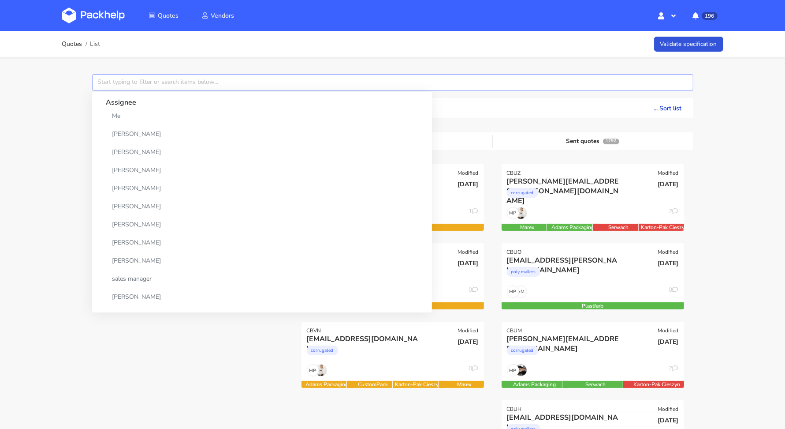
paste input "CBQQ"
type input "CBQQ"
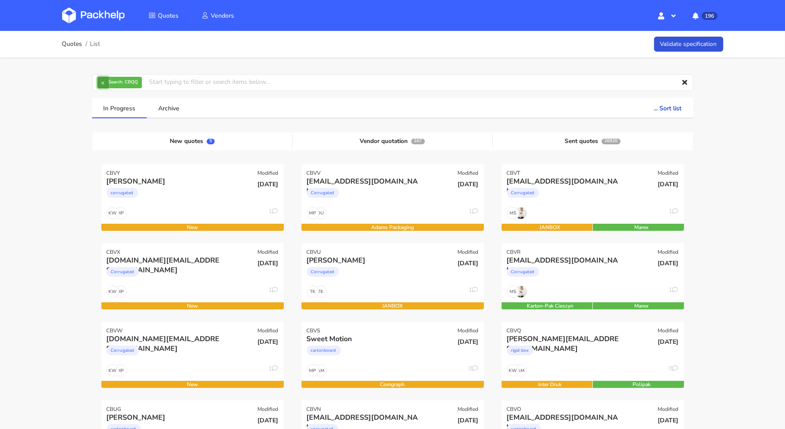
click at [105, 86] on button "×" at bounding box center [102, 82] width 11 height 11
click at [105, 85] on input "text" at bounding box center [393, 82] width 602 height 17
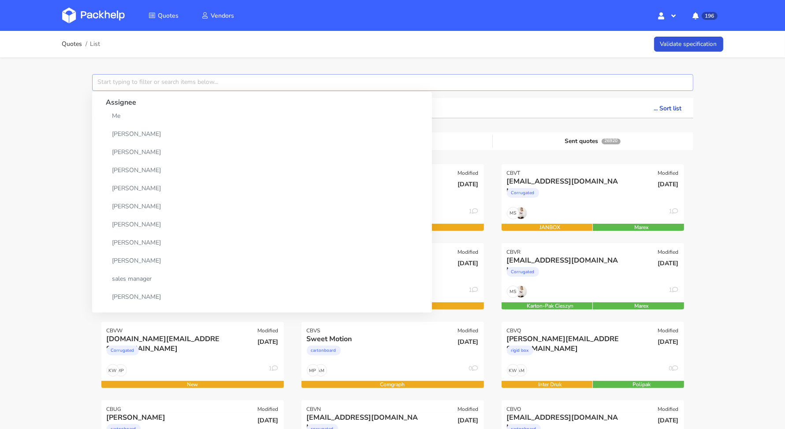
paste input "CBQQ"
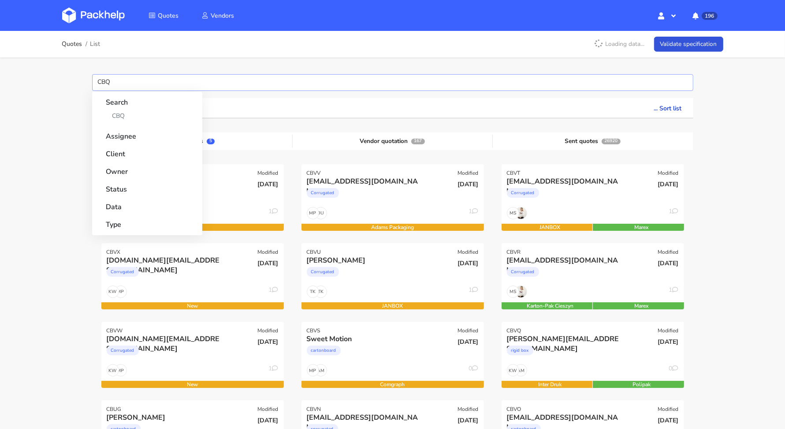
type input "CBQQ"
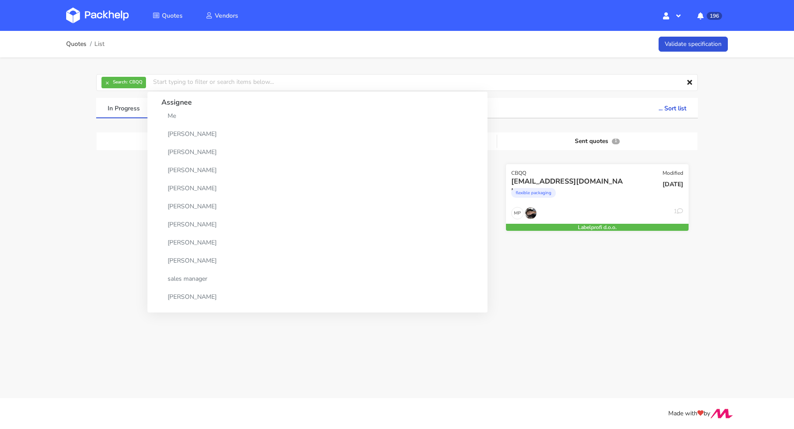
click at [620, 195] on div "flexible packaging" at bounding box center [569, 195] width 117 height 18
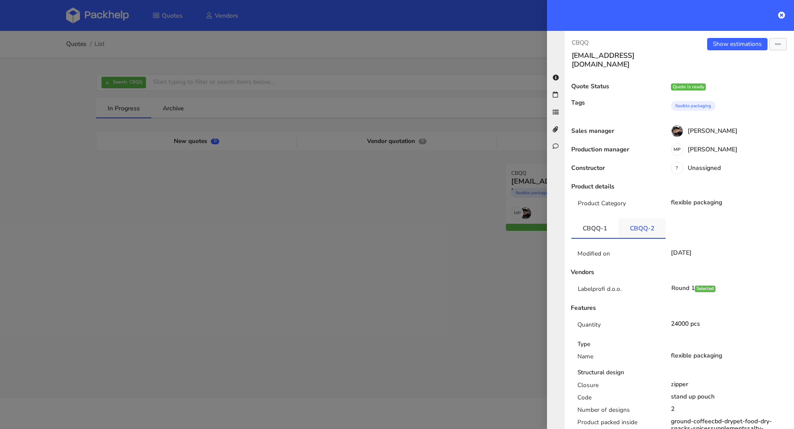
click at [647, 218] on link "CBQQ-2" at bounding box center [641, 227] width 47 height 19
click at [718, 43] on link "Show estimations" at bounding box center [737, 44] width 60 height 12
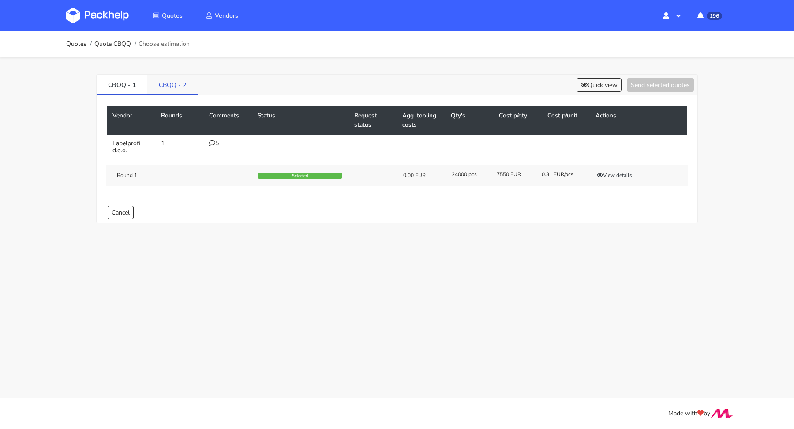
click at [177, 88] on link "CBQQ - 2" at bounding box center [172, 84] width 50 height 19
click at [206, 146] on td "3" at bounding box center [228, 147] width 49 height 25
click at [213, 142] on icon at bounding box center [212, 143] width 6 height 6
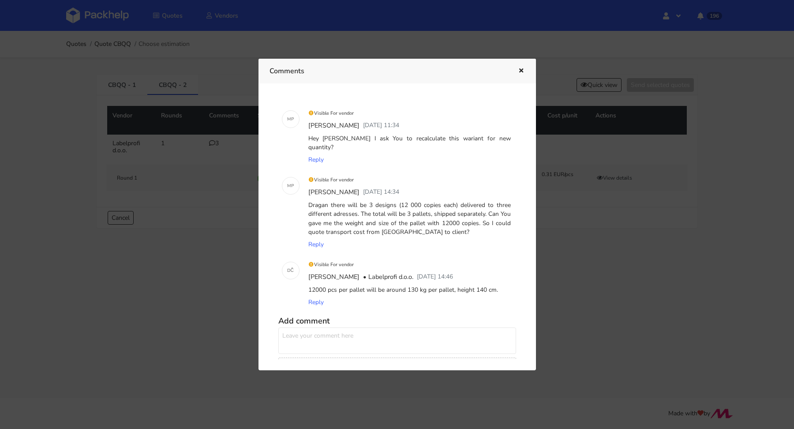
click at [520, 68] on icon "button" at bounding box center [520, 71] width 7 height 6
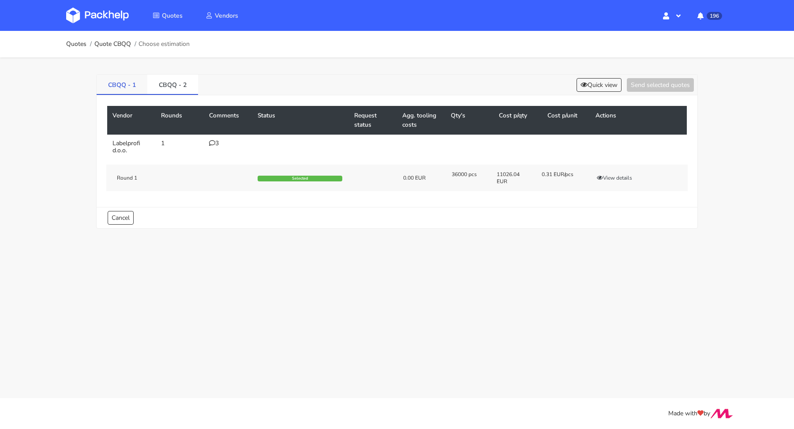
click at [120, 87] on link "CBQQ - 1" at bounding box center [122, 84] width 51 height 19
click at [214, 142] on icon at bounding box center [212, 143] width 6 height 6
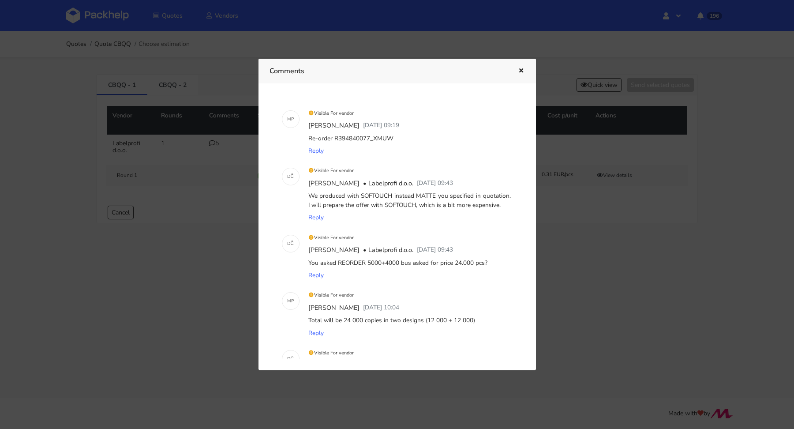
click at [519, 70] on icon "button" at bounding box center [520, 71] width 7 height 6
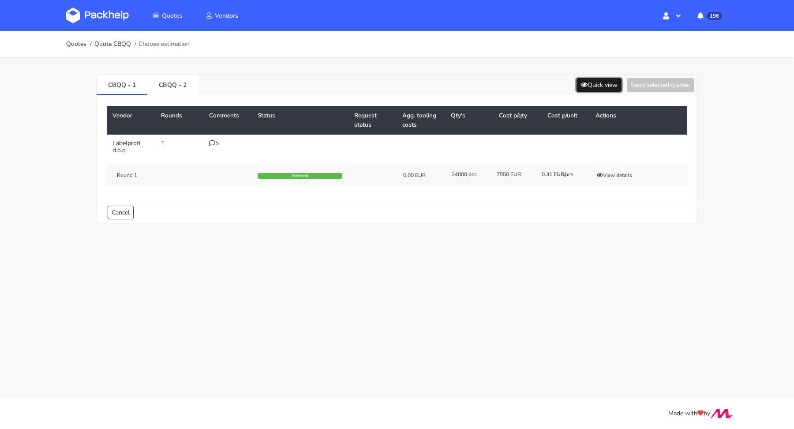
click at [599, 91] on button "Quick view" at bounding box center [598, 85] width 45 height 14
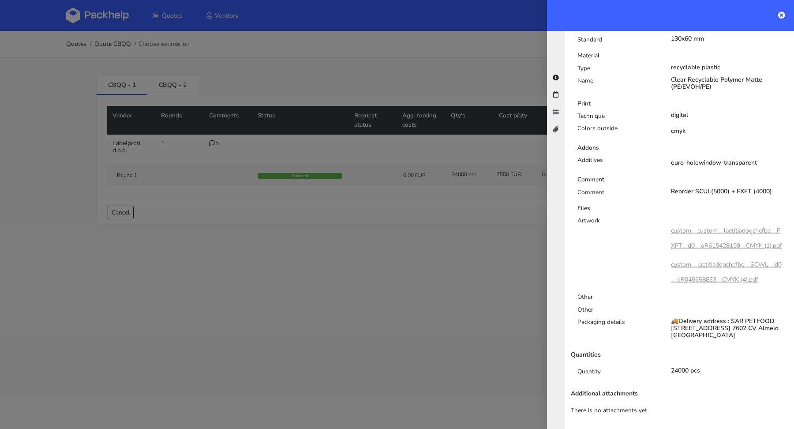
scroll to position [344, 0]
click at [448, 254] on div at bounding box center [397, 214] width 794 height 429
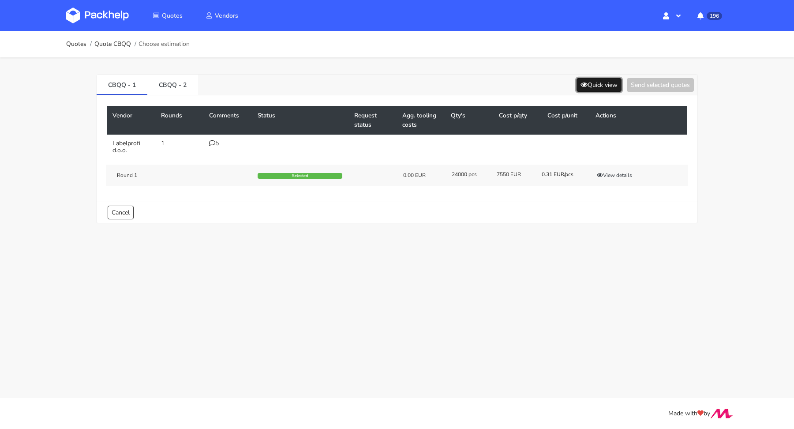
click at [600, 80] on button "Quick view" at bounding box center [598, 85] width 45 height 14
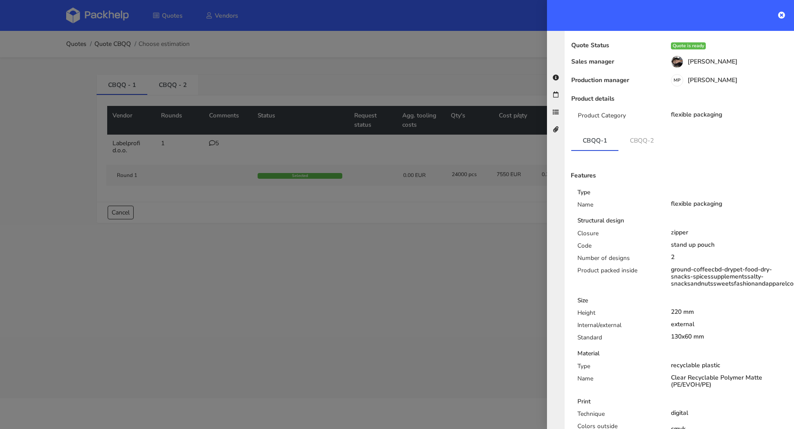
scroll to position [41, 0]
click at [378, 274] on div at bounding box center [397, 214] width 794 height 429
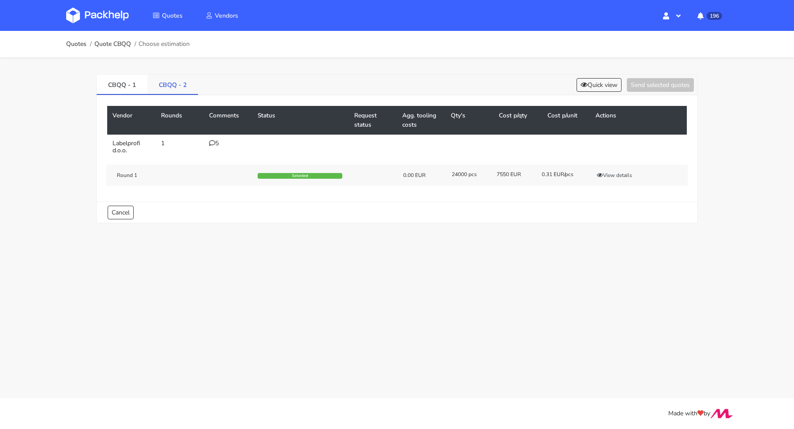
click at [183, 90] on link "CBQQ - 2" at bounding box center [172, 84] width 51 height 19
click at [215, 144] on div "3" at bounding box center [228, 143] width 38 height 7
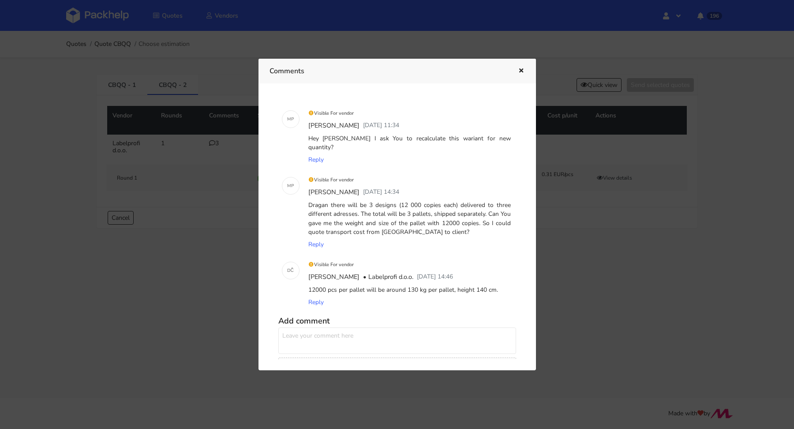
click at [581, 241] on div at bounding box center [397, 214] width 794 height 429
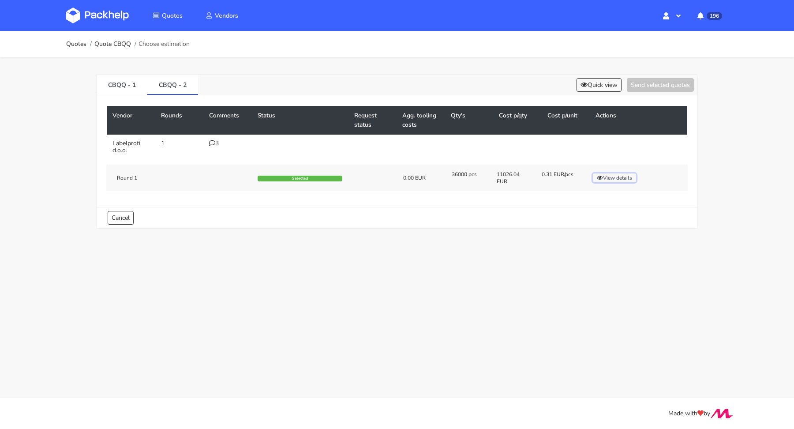
click at [618, 174] on button "View details" at bounding box center [614, 177] width 43 height 9
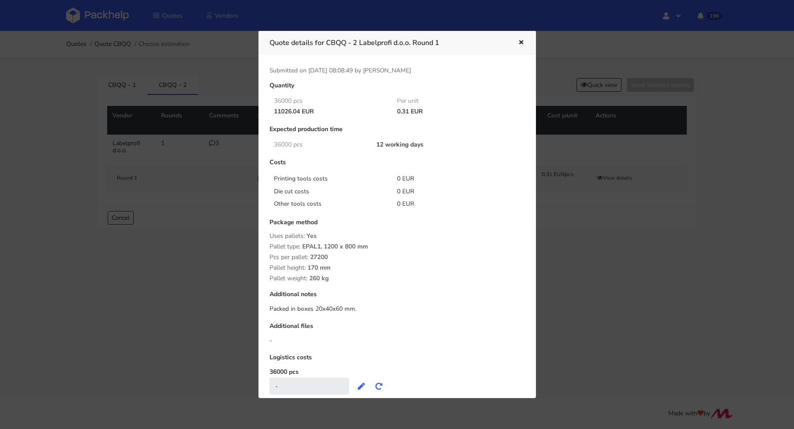
drag, startPoint x: 393, startPoint y: 111, endPoint x: 408, endPoint y: 110, distance: 14.6
click at [408, 110] on div "0.31 EUR" at bounding box center [452, 111] width 123 height 7
copy div "0.31"
click at [521, 40] on icon "button" at bounding box center [520, 43] width 7 height 6
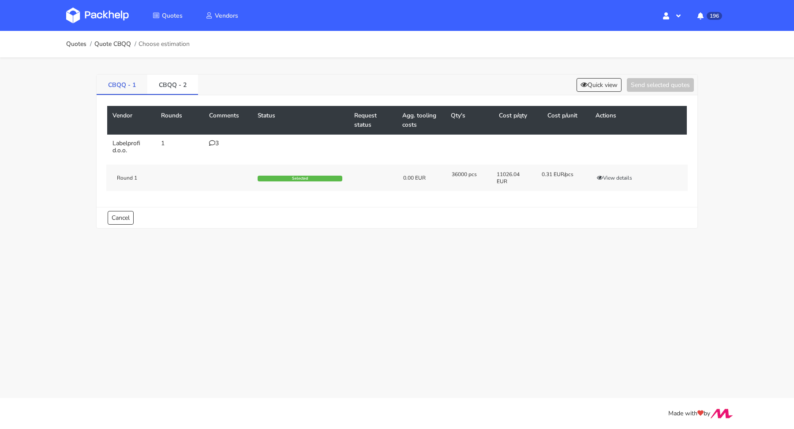
click at [129, 86] on link "CBQQ - 1" at bounding box center [122, 84] width 51 height 19
click at [182, 85] on link "CBQQ - 2" at bounding box center [172, 84] width 51 height 19
click at [623, 177] on button "View details" at bounding box center [614, 177] width 43 height 9
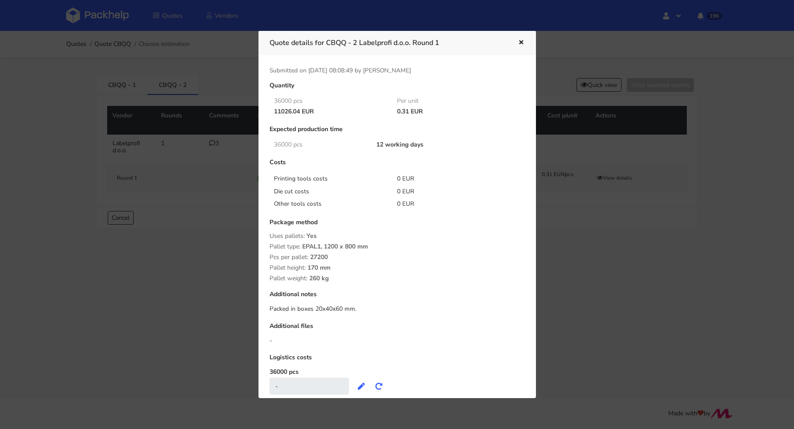
click at [509, 44] on div at bounding box center [515, 42] width 20 height 11
click at [518, 41] on icon "button" at bounding box center [520, 43] width 7 height 6
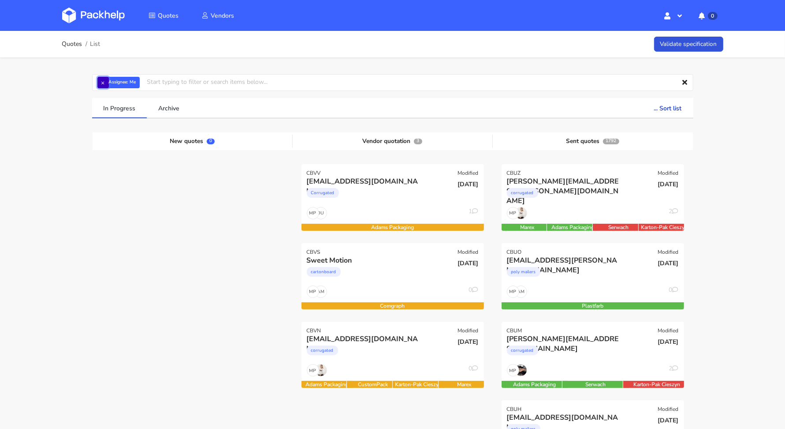
click at [106, 84] on button "×" at bounding box center [102, 82] width 11 height 11
click at [106, 84] on input "text" at bounding box center [393, 82] width 602 height 17
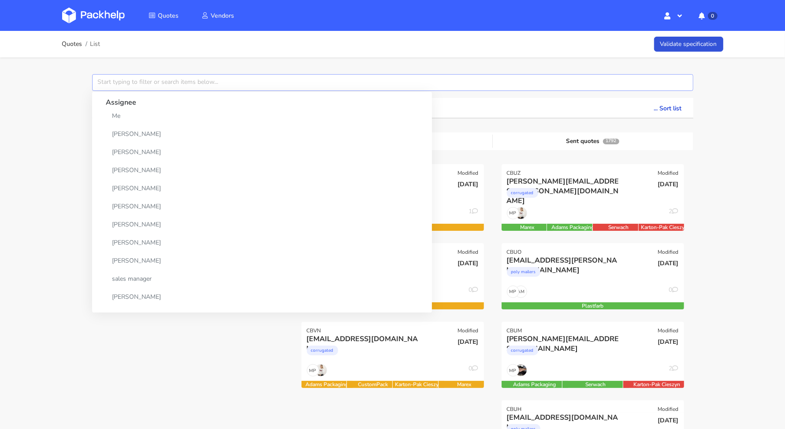
paste input "CBUO"
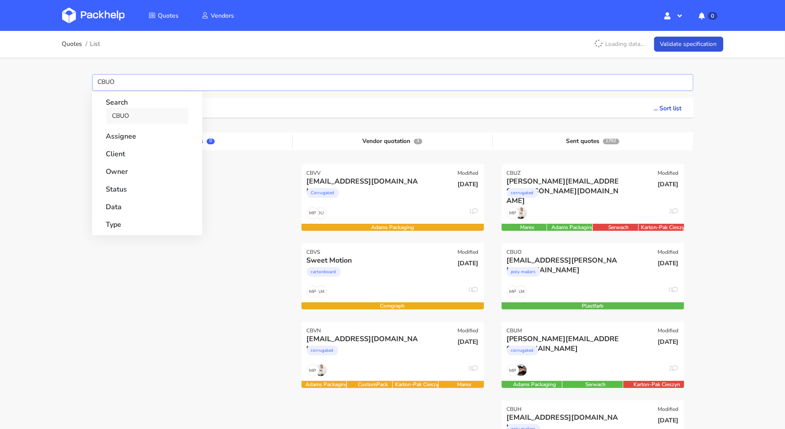
type input "CBUO"
click at [130, 116] on link "CBUO" at bounding box center [147, 116] width 82 height 16
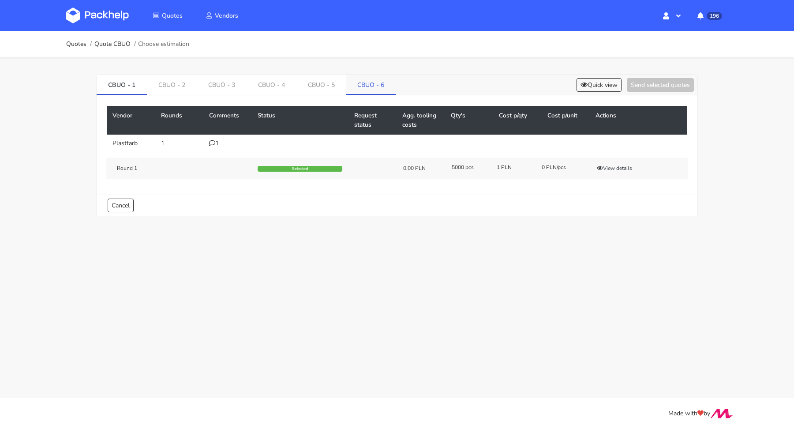
click at [378, 82] on link "CBUO - 6" at bounding box center [371, 84] width 50 height 19
click at [316, 82] on link "CBUO - 5" at bounding box center [323, 84] width 50 height 19
click at [268, 83] on link "CBUO - 4" at bounding box center [272, 84] width 50 height 19
click at [325, 84] on link "CBUO - 5" at bounding box center [323, 84] width 50 height 19
click at [214, 142] on icon at bounding box center [212, 143] width 6 height 6
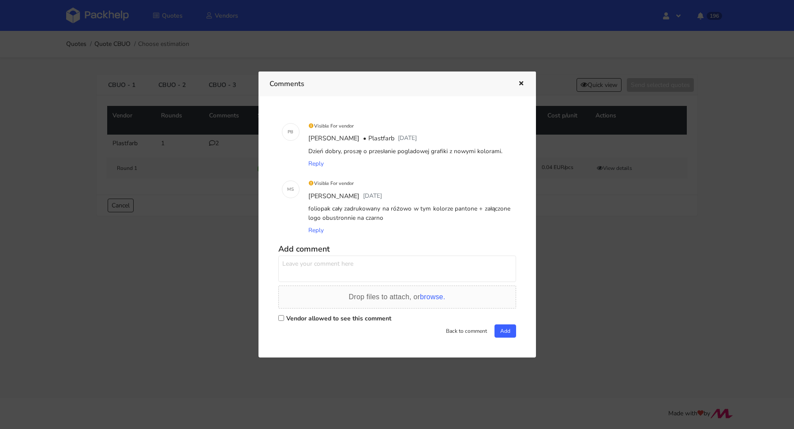
click at [202, 239] on div at bounding box center [397, 214] width 794 height 429
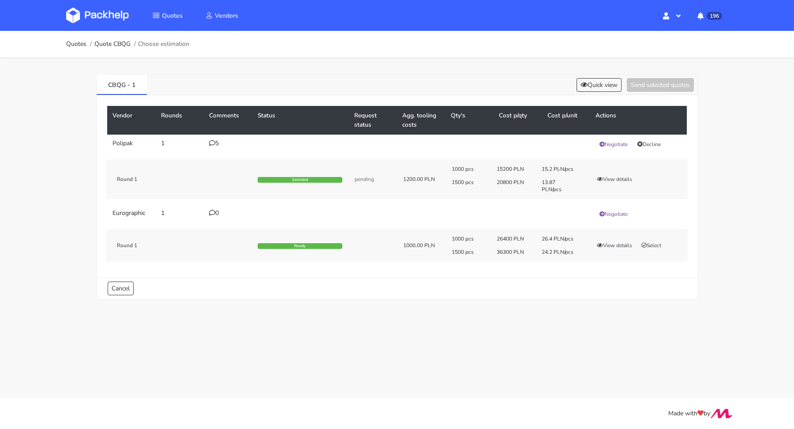
click at [213, 143] on icon at bounding box center [212, 143] width 6 height 6
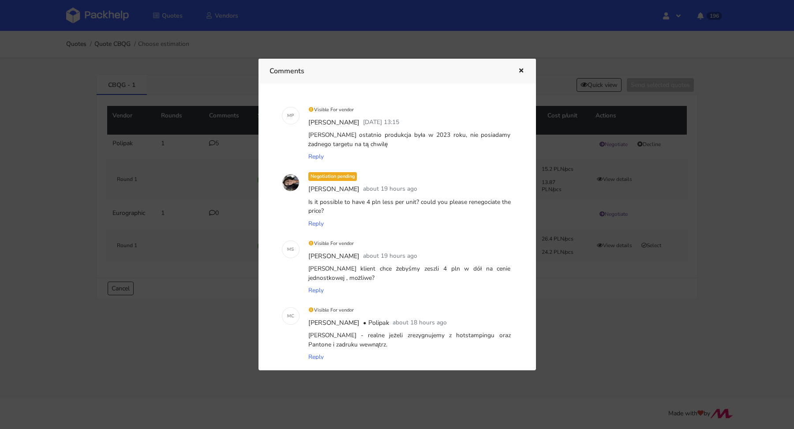
scroll to position [148, 0]
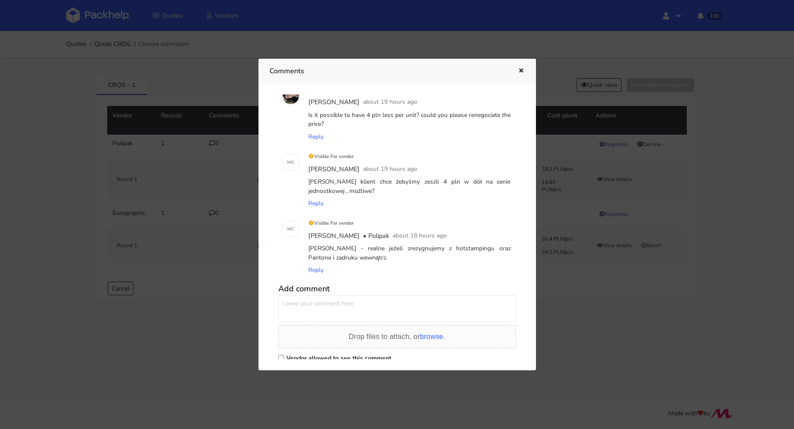
click at [522, 74] on button "button" at bounding box center [520, 70] width 10 height 11
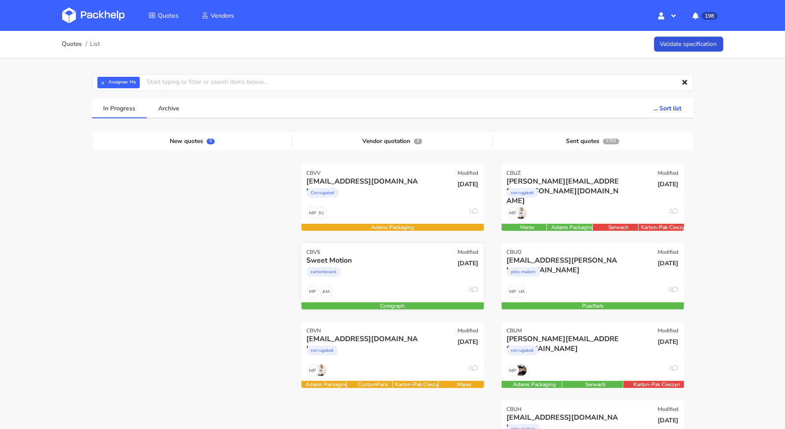
click at [377, 286] on div "AM MP 0" at bounding box center [393, 293] width 183 height 17
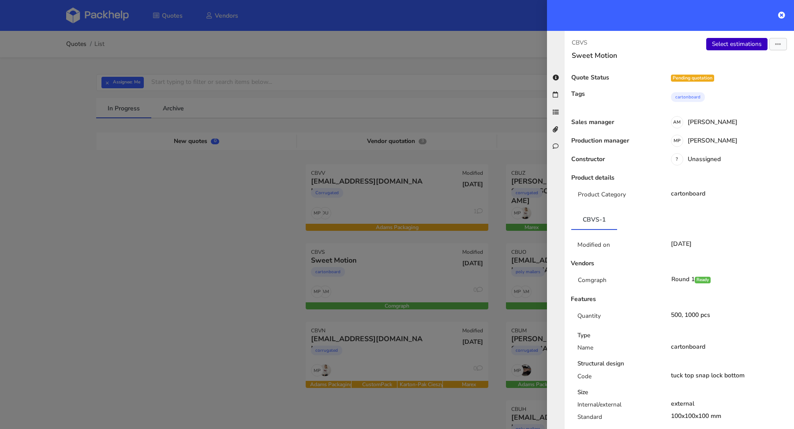
click at [726, 42] on link "Select estimations" at bounding box center [736, 44] width 61 height 12
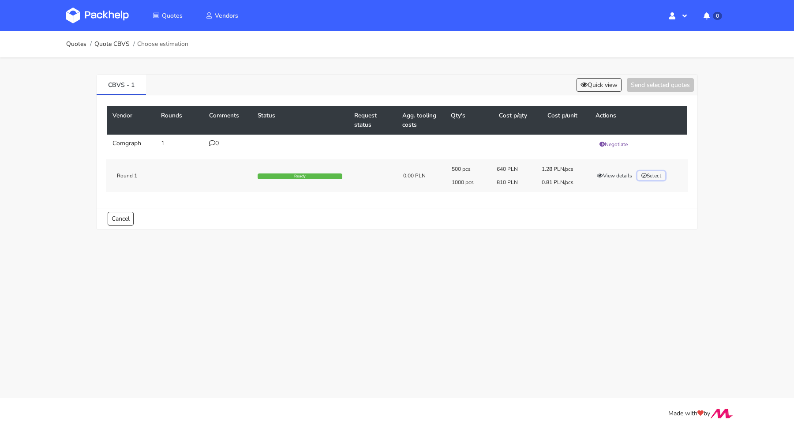
click at [652, 171] on button "Select" at bounding box center [651, 175] width 28 height 9
click at [660, 95] on div "Vendor Rounds Comments Status Request status Agg. tooling costs Qty's Cost p/qt…" at bounding box center [397, 151] width 601 height 112
click at [661, 83] on button "Send selected quotes ( 1 )" at bounding box center [653, 85] width 79 height 14
click at [72, 46] on link "Quotes" at bounding box center [76, 44] width 20 height 7
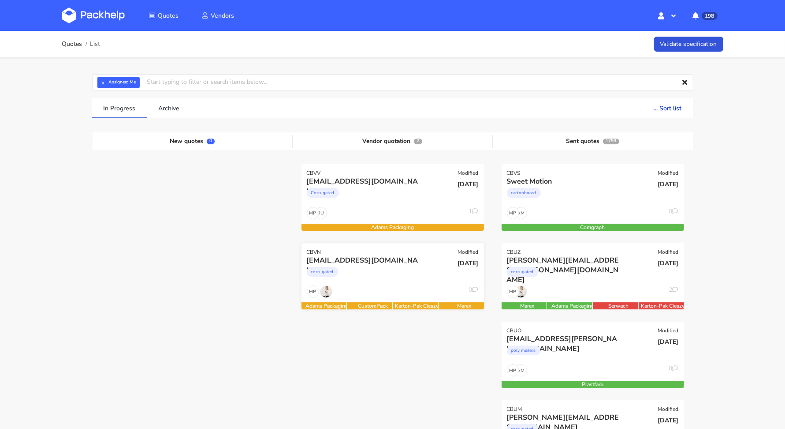
click at [382, 272] on div "corrugated" at bounding box center [365, 274] width 117 height 18
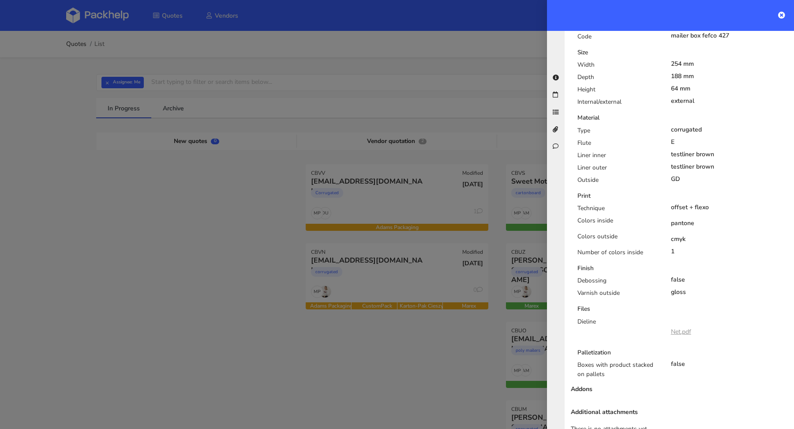
scroll to position [430, 0]
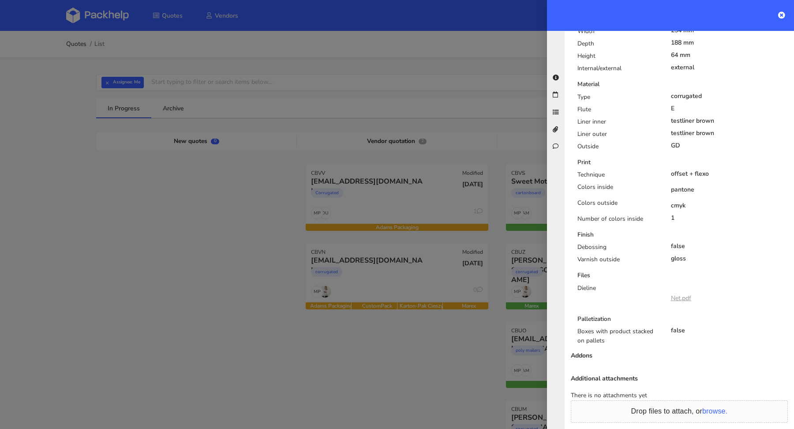
click at [683, 294] on link "Net.pdf" at bounding box center [681, 298] width 20 height 8
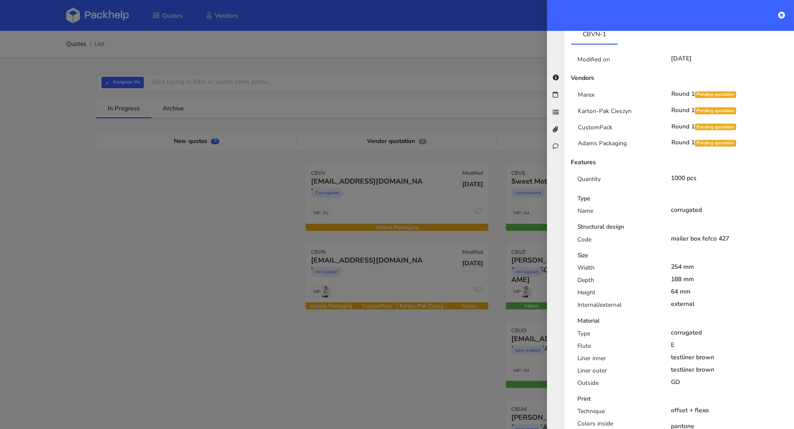
scroll to position [0, 0]
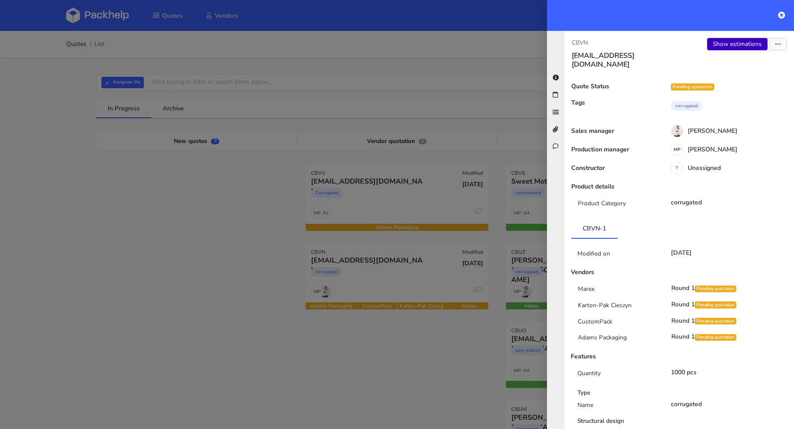
click at [735, 49] on link "Show estimations" at bounding box center [737, 44] width 60 height 12
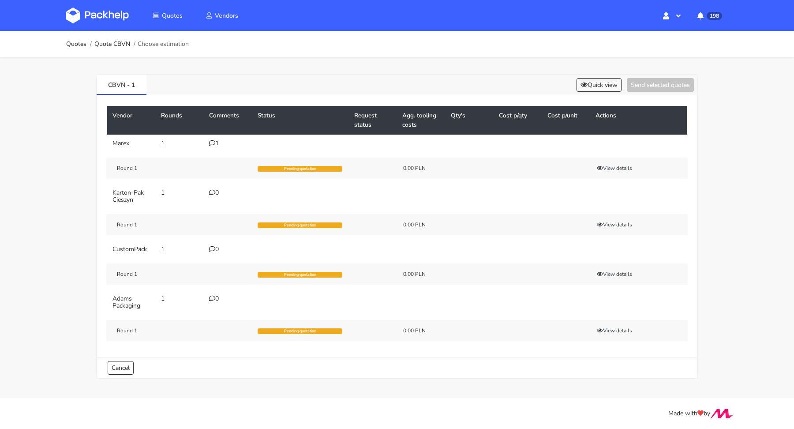
click at [212, 141] on icon at bounding box center [212, 143] width 6 height 6
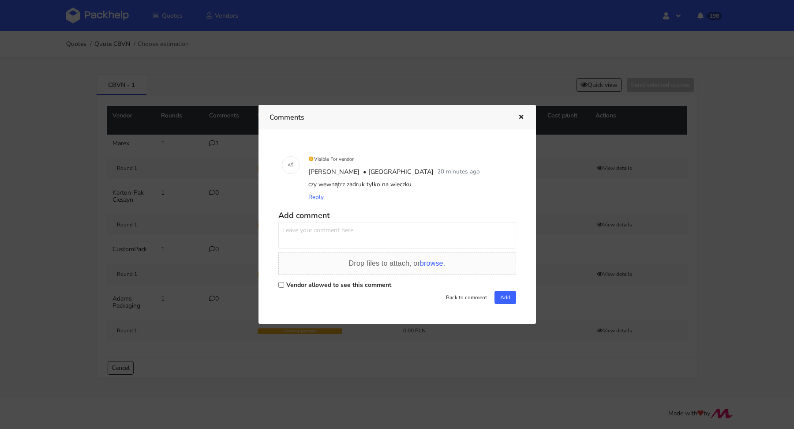
click at [311, 284] on label "Vendor allowed to see this comment" at bounding box center [338, 284] width 105 height 8
click at [284, 284] on input "Vendor allowed to see this comment" at bounding box center [281, 285] width 6 height 6
checkbox input "true"
click at [307, 233] on textarea at bounding box center [397, 235] width 238 height 26
click at [524, 118] on icon "button" at bounding box center [520, 117] width 7 height 6
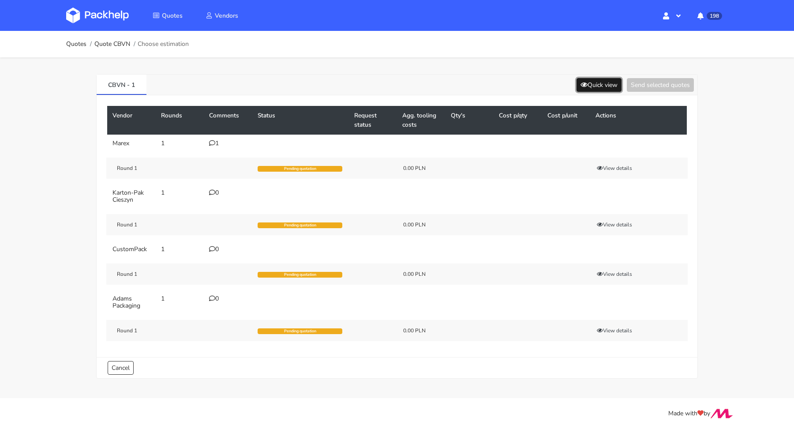
click at [607, 84] on button "Quick view" at bounding box center [598, 85] width 45 height 14
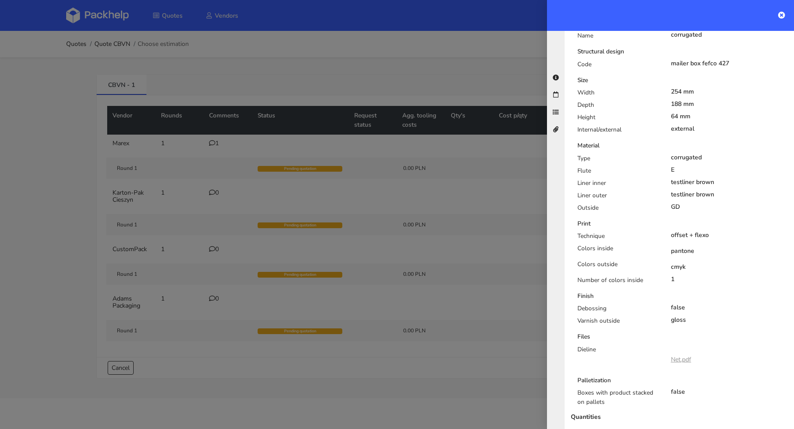
scroll to position [262, 0]
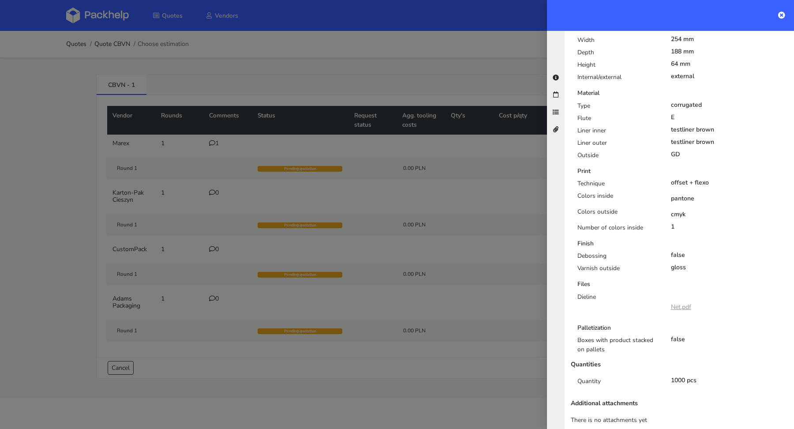
click at [684, 303] on link "Net.pdf" at bounding box center [681, 307] width 20 height 8
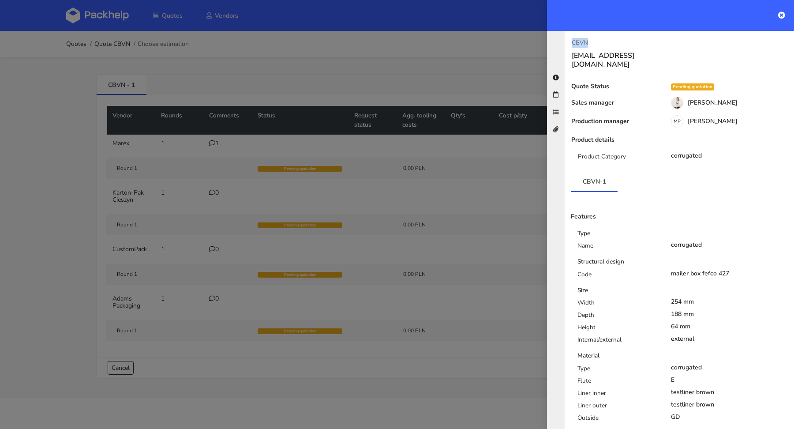
drag, startPoint x: 589, startPoint y: 42, endPoint x: 563, endPoint y: 43, distance: 26.5
click at [563, 43] on div "CBVN [EMAIL_ADDRESS][DOMAIN_NAME] Quote Status Pending quotation Sales manager …" at bounding box center [670, 230] width 247 height 398
copy p "CBVN"
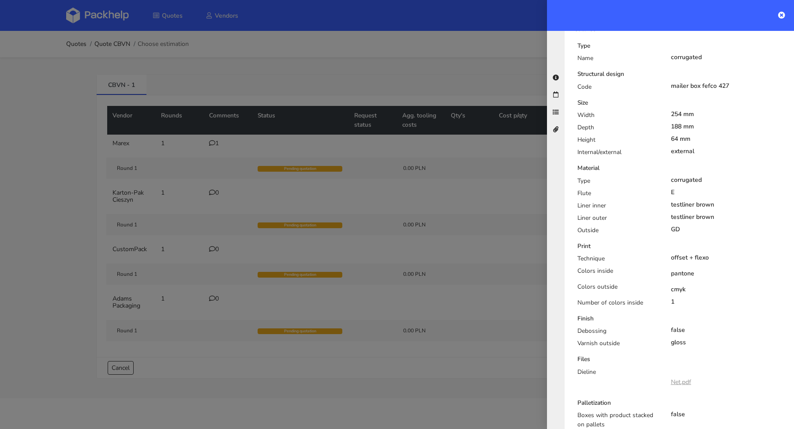
scroll to position [262, 0]
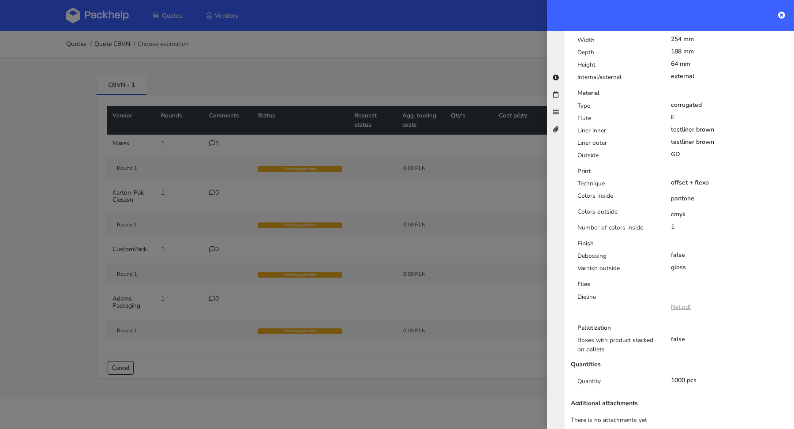
click at [687, 303] on link "Net.pdf" at bounding box center [681, 307] width 20 height 8
click at [306, 66] on div at bounding box center [397, 214] width 794 height 429
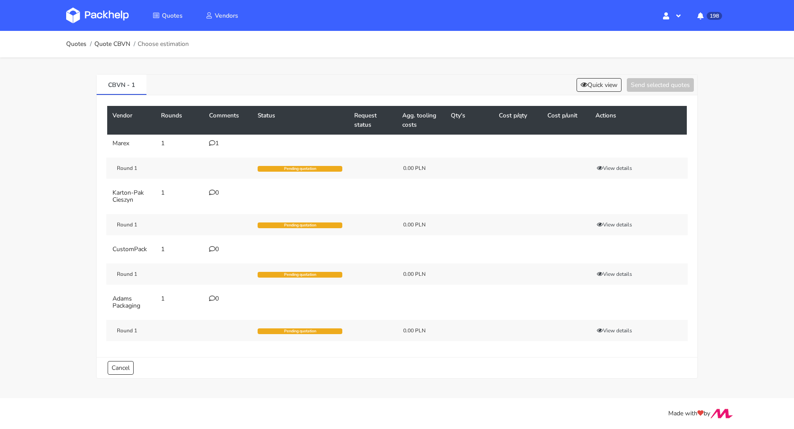
click at [216, 143] on div "1" at bounding box center [228, 143] width 38 height 7
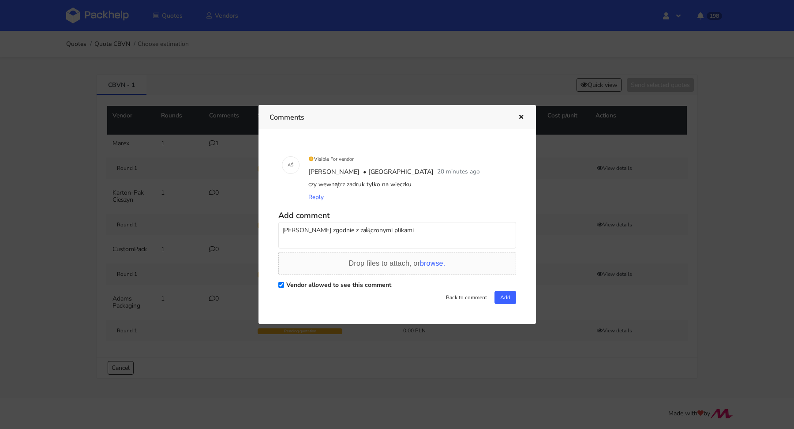
drag, startPoint x: 431, startPoint y: 236, endPoint x: 265, endPoint y: 224, distance: 166.2
click at [265, 224] on div "A [DEMOGRAPHIC_DATA] For vendor [PERSON_NAME] 20 minutes ago czy wewnątrz zadru…" at bounding box center [396, 226] width 277 height 194
type textarea "Już sprawdzam [PERSON_NAME]"
click at [510, 294] on button "Add" at bounding box center [505, 297] width 22 height 13
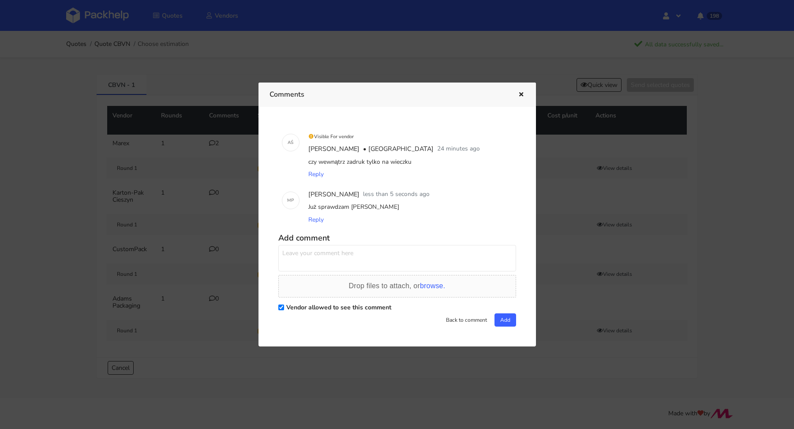
click at [518, 93] on icon "button" at bounding box center [520, 95] width 7 height 6
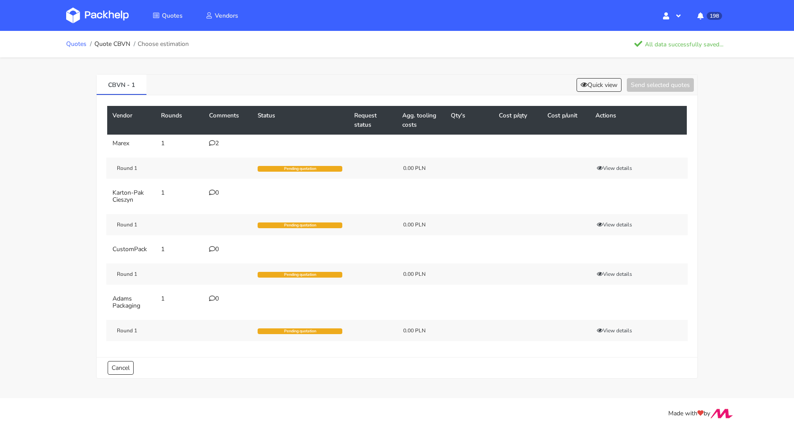
click at [77, 44] on link "Quotes" at bounding box center [76, 44] width 20 height 7
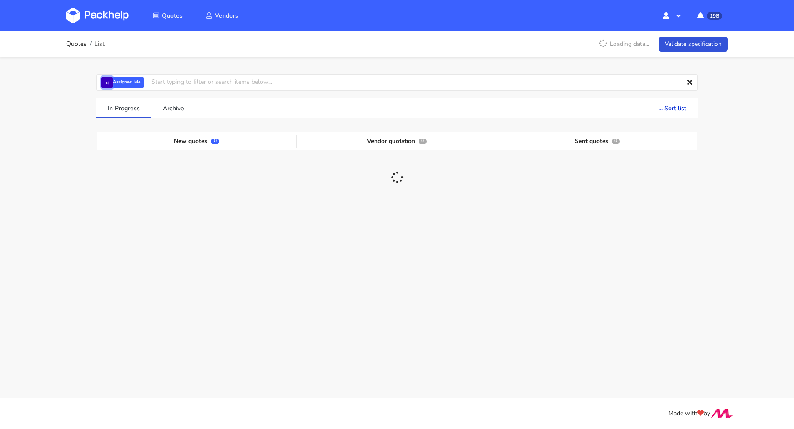
click at [105, 82] on button "×" at bounding box center [106, 82] width 11 height 11
click at [110, 83] on input "text" at bounding box center [397, 82] width 602 height 17
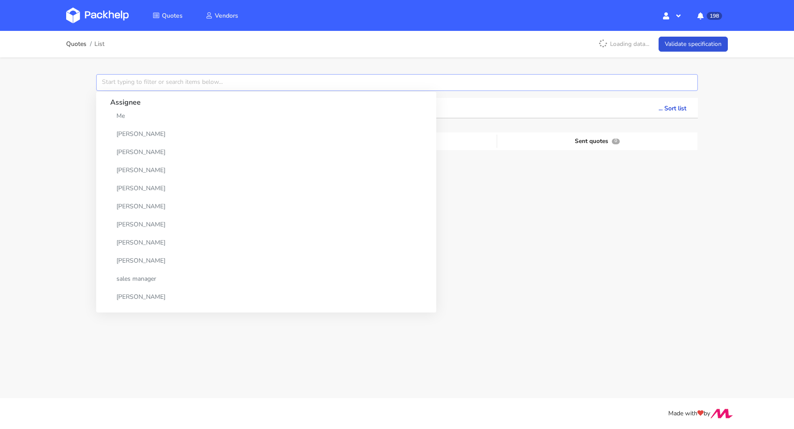
paste input "CBRK"
type input "CBRK"
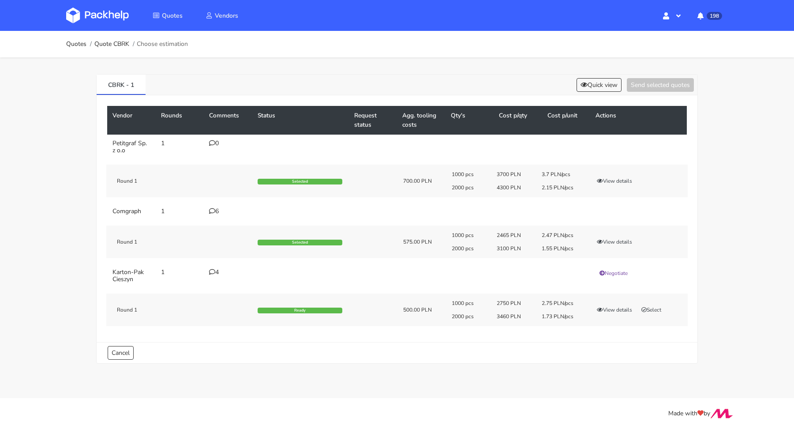
click at [215, 213] on div "6" at bounding box center [228, 211] width 38 height 7
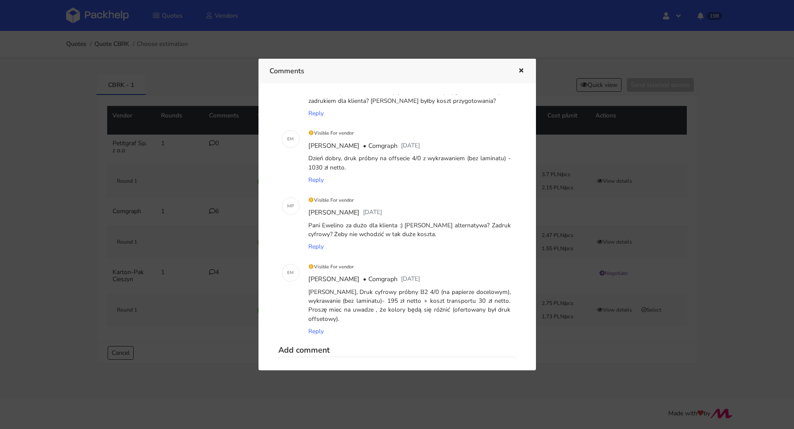
scroll to position [192, 0]
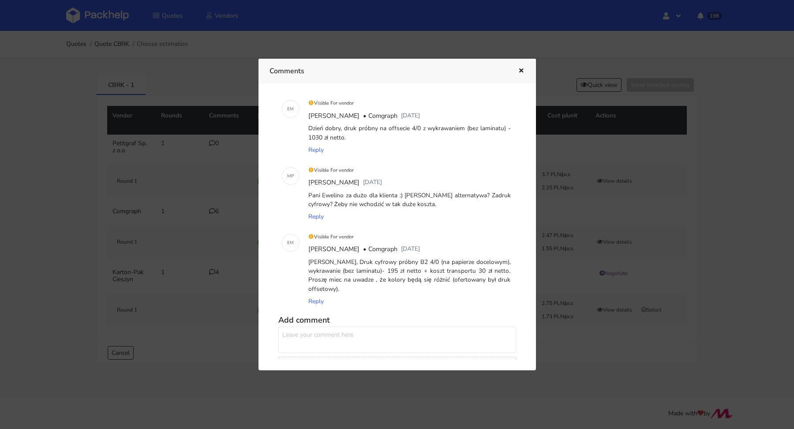
click at [520, 70] on icon "button" at bounding box center [520, 71] width 7 height 6
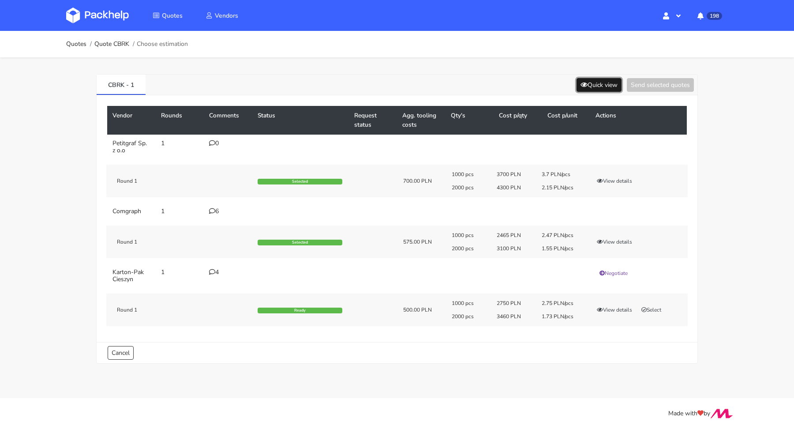
click at [580, 83] on icon at bounding box center [583, 85] width 7 height 6
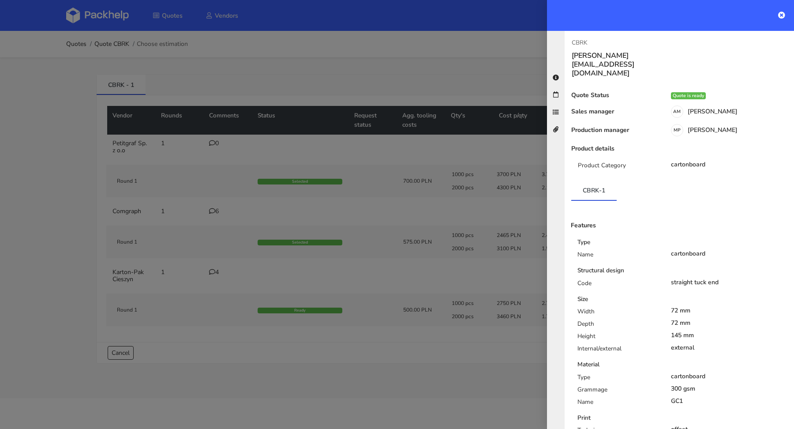
drag, startPoint x: 723, startPoint y: 261, endPoint x: 663, endPoint y: 262, distance: 60.4
click at [664, 279] on div "straight tuck end" at bounding box center [729, 282] width 131 height 7
copy div "straight tuck end"
